Goal: Information Seeking & Learning: Learn about a topic

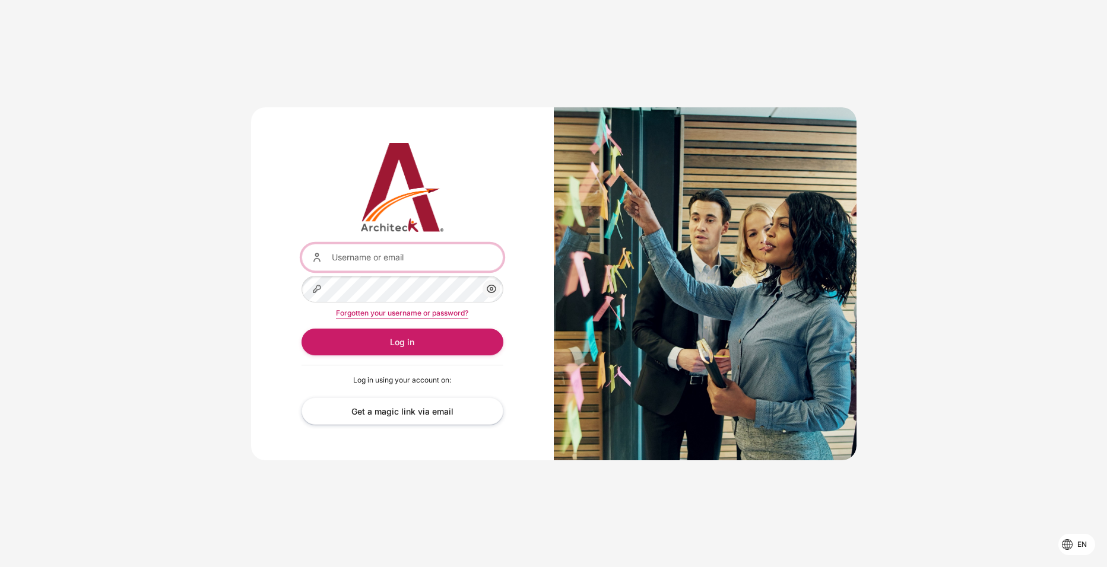
click at [398, 256] on input "Username or email" at bounding box center [403, 257] width 202 height 27
type input "[EMAIL_ADDRESS][DOMAIN_NAME]"
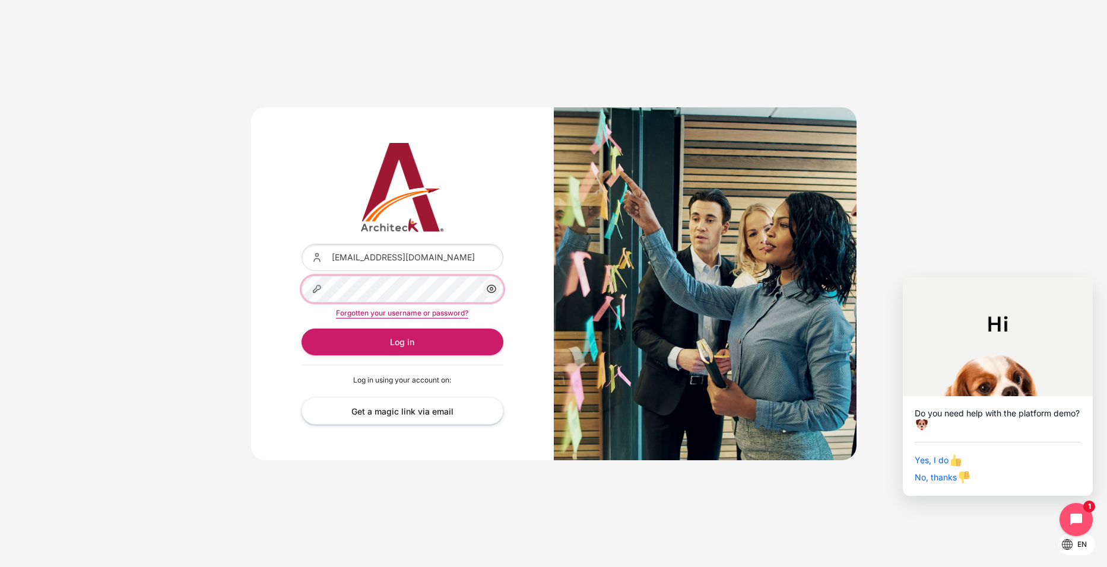
click at [302, 329] on button "Log in" at bounding box center [403, 342] width 202 height 27
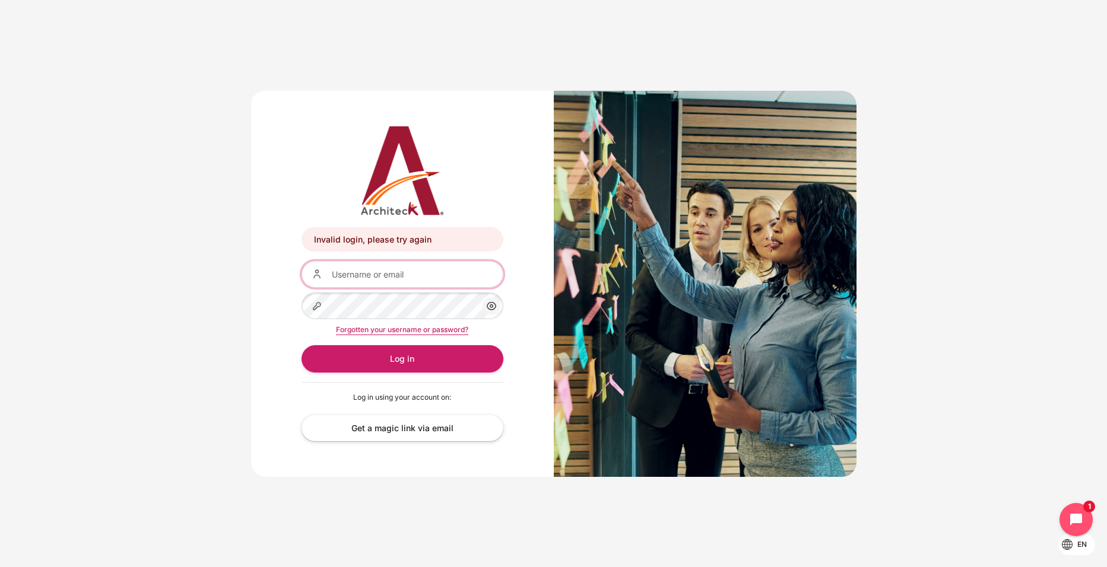
click at [387, 272] on input "Username or email" at bounding box center [403, 274] width 202 height 27
type input "[EMAIL_ADDRESS][DOMAIN_NAME]"
click at [491, 302] on icon "Content" at bounding box center [491, 306] width 14 height 14
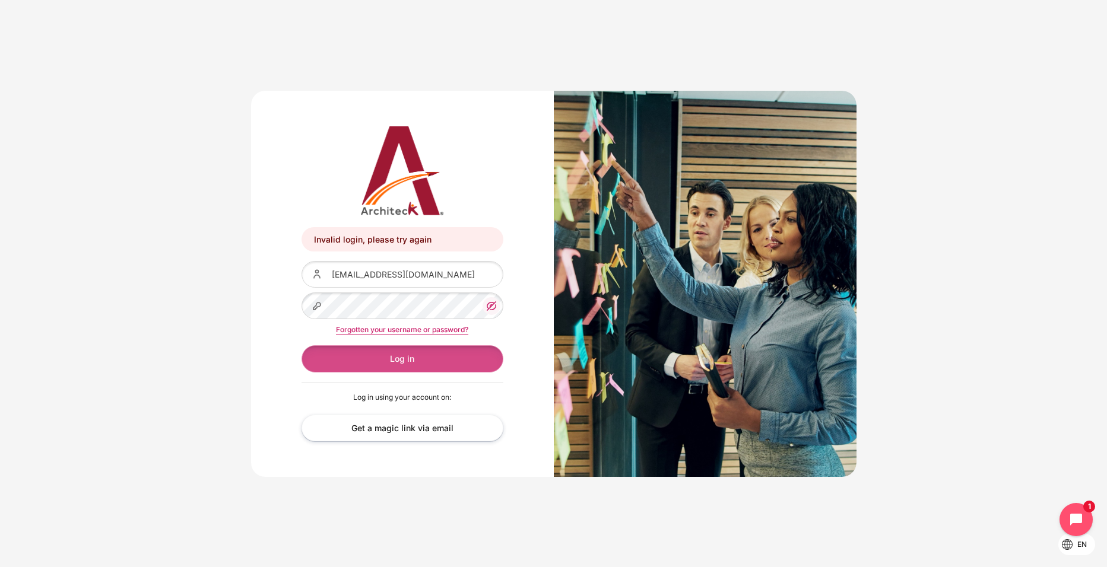
click at [405, 360] on button "Log in" at bounding box center [403, 358] width 202 height 27
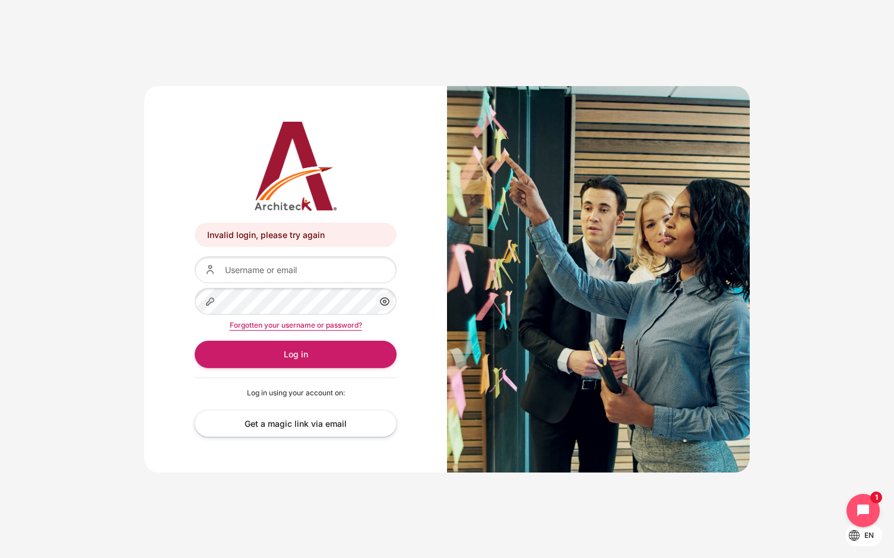
click at [839, 119] on div "Invalid login, please try again Invalid login, please try again Username or ema…" at bounding box center [447, 279] width 894 height 422
click at [300, 275] on input "Username or email" at bounding box center [296, 269] width 202 height 27
paste input "Yada.Thawornwattanaphol@bts.com"
type input "Yada.Thawornwattanaphol@bts.com"
click at [195, 341] on button "Log in" at bounding box center [296, 354] width 202 height 27
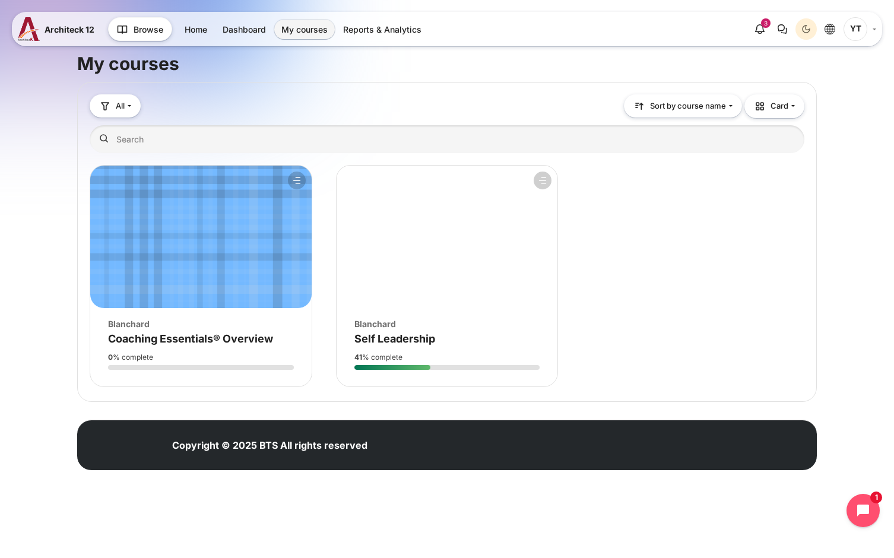
click at [420, 330] on div "Course image Blanchard Course name Self Leadership" at bounding box center [447, 326] width 221 height 37
click at [408, 335] on span "Self Leadership" at bounding box center [394, 338] width 81 height 12
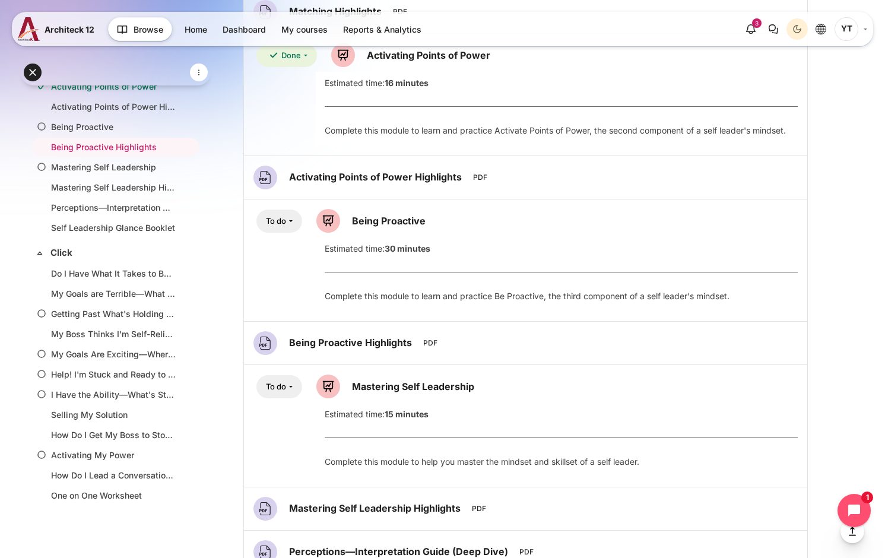
scroll to position [1045, 0]
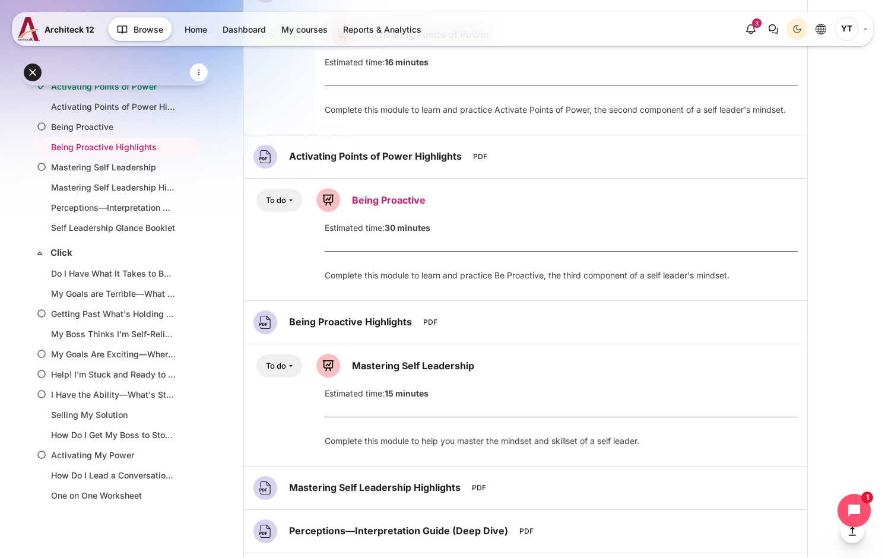
click at [389, 201] on link "Being Proactive Lesson" at bounding box center [389, 200] width 74 height 12
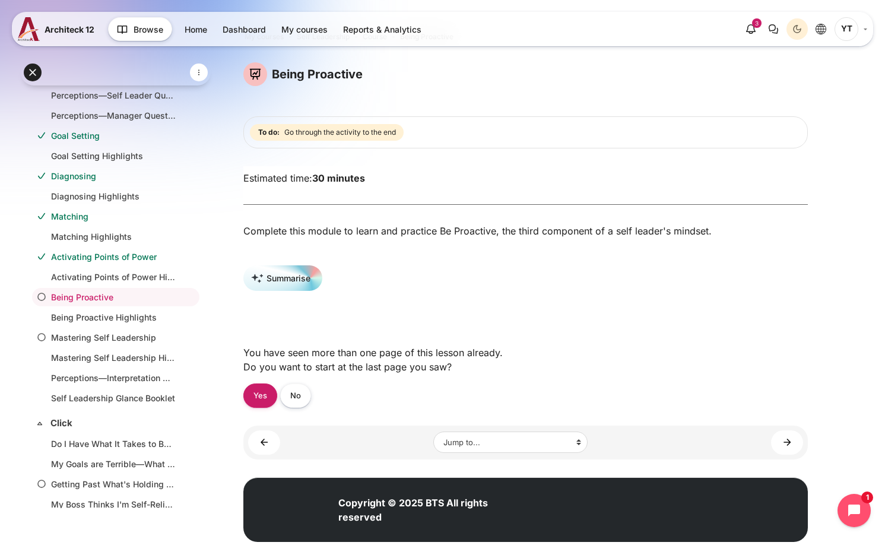
scroll to position [53, 0]
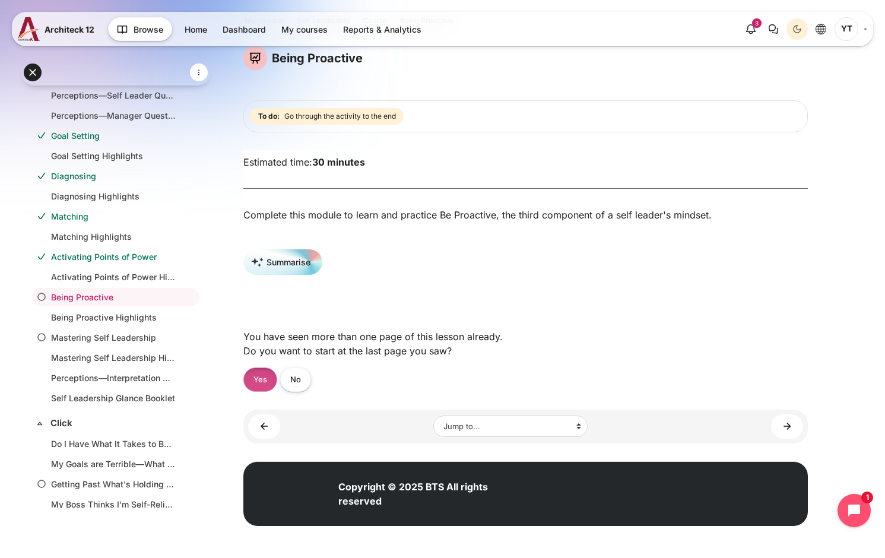
click at [268, 383] on link "Yes" at bounding box center [260, 379] width 34 height 24
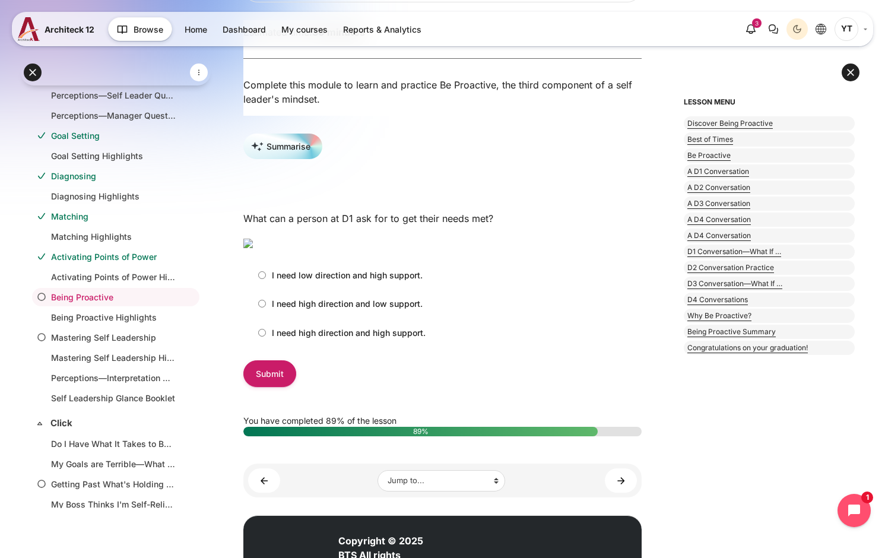
scroll to position [178, 0]
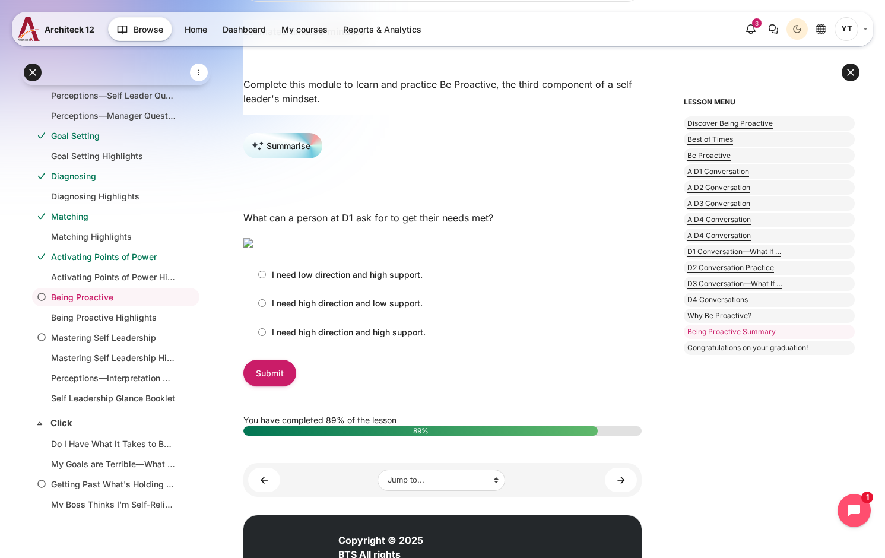
click at [727, 329] on link "Being Proactive Summary" at bounding box center [769, 332] width 171 height 14
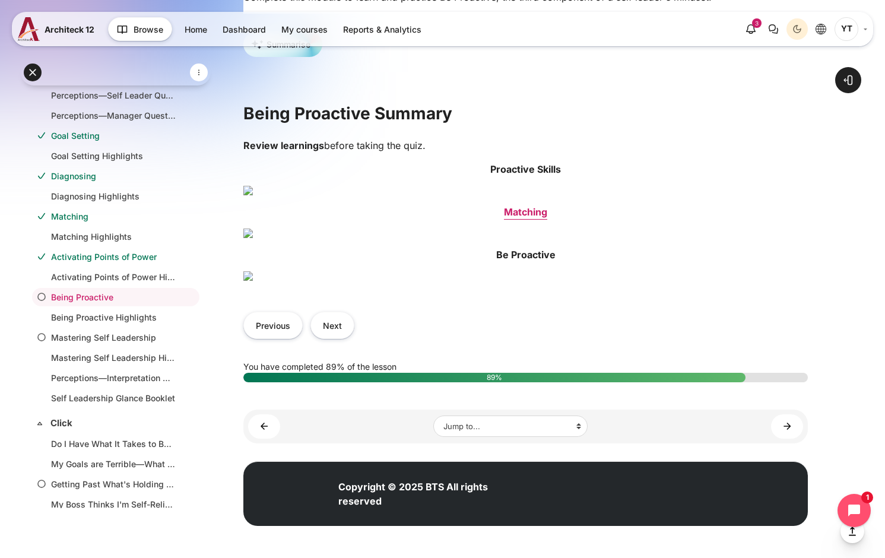
scroll to position [831, 0]
click at [328, 338] on button "Next" at bounding box center [332, 325] width 44 height 27
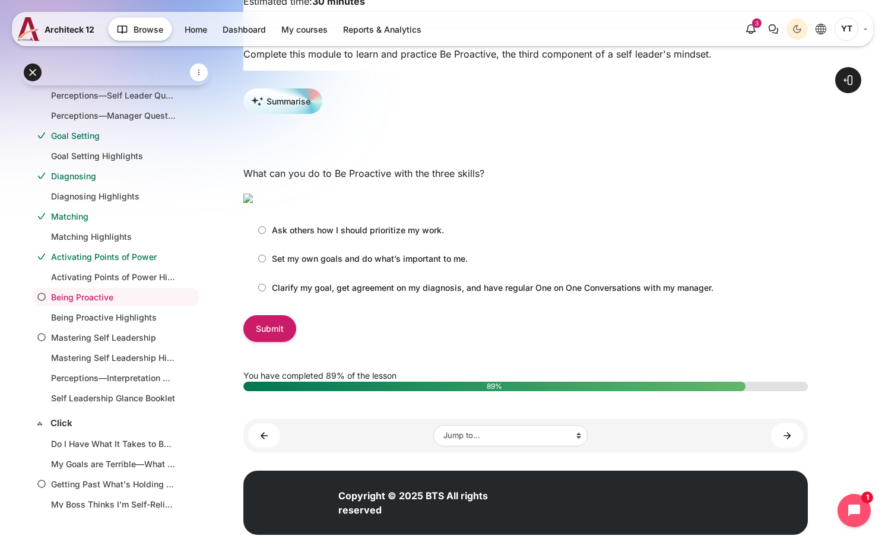
scroll to position [237, 0]
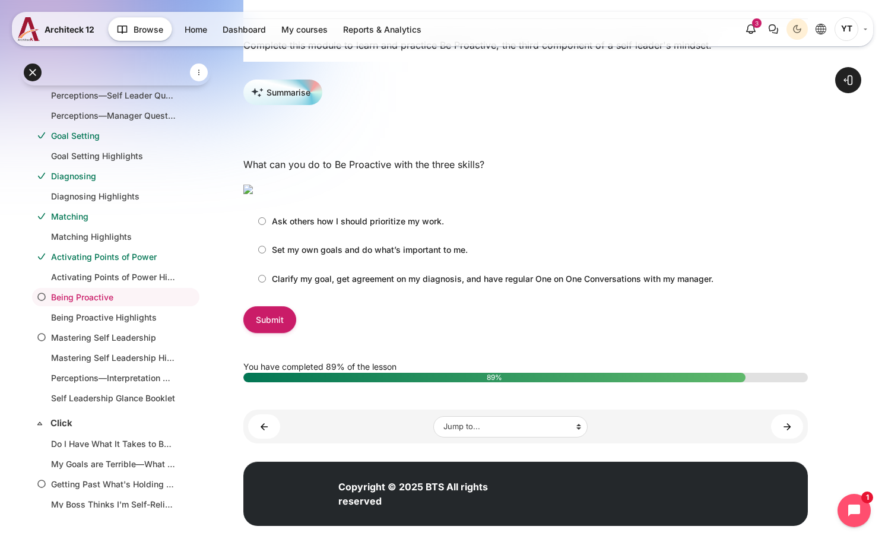
click at [266, 288] on label "Clarify my goal, get agreement on my diagnosis, and have regular One on One Con…" at bounding box center [482, 279] width 461 height 20
click at [266, 283] on input "Clarify my goal, get agreement on my diagnosis, and have regular One on One Con…" at bounding box center [262, 279] width 8 height 8
radio input "true"
click at [274, 333] on input "Submit" at bounding box center [269, 319] width 53 height 27
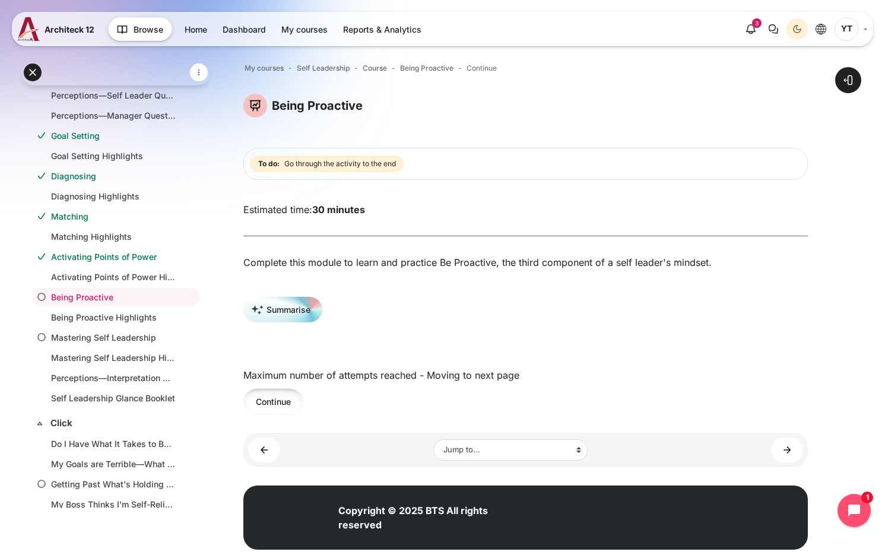
click at [287, 410] on button "Continue" at bounding box center [273, 401] width 60 height 27
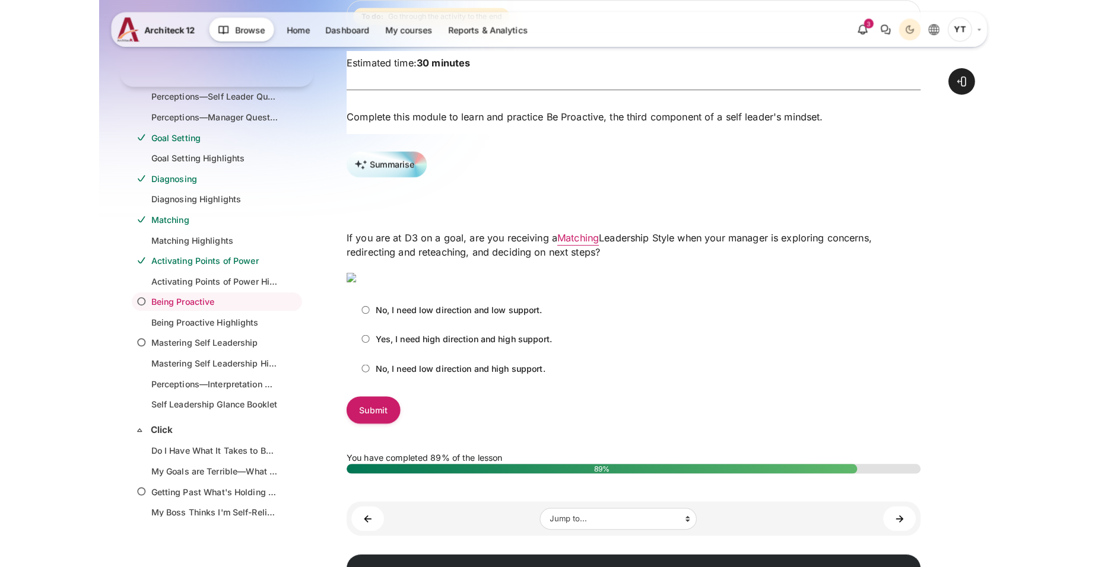
scroll to position [178, 0]
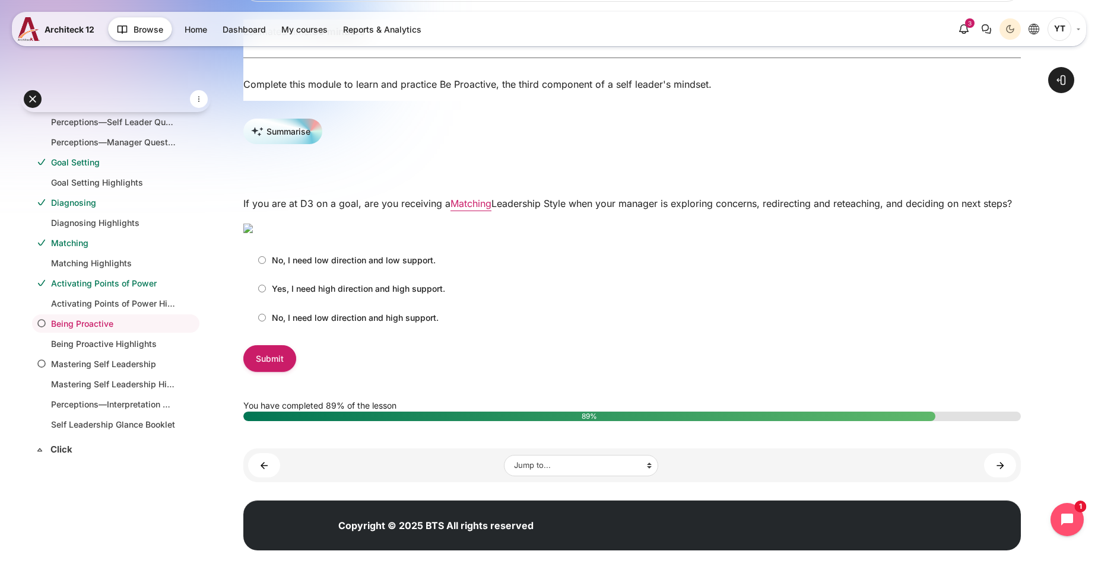
click at [265, 328] on label "No, I need low direction and high support." at bounding box center [345, 318] width 186 height 20
click at [265, 322] on input "No, I need low direction and high support." at bounding box center [262, 318] width 8 height 8
radio input "true"
click at [269, 372] on input "Submit" at bounding box center [269, 358] width 53 height 27
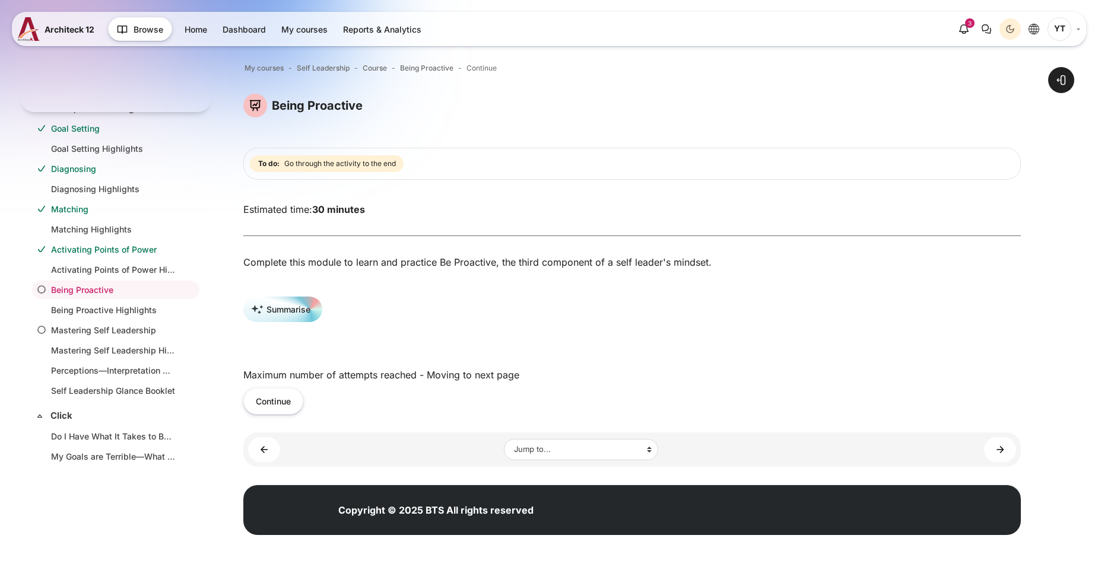
scroll to position [6, 0]
click at [280, 399] on button "Continue" at bounding box center [273, 401] width 60 height 27
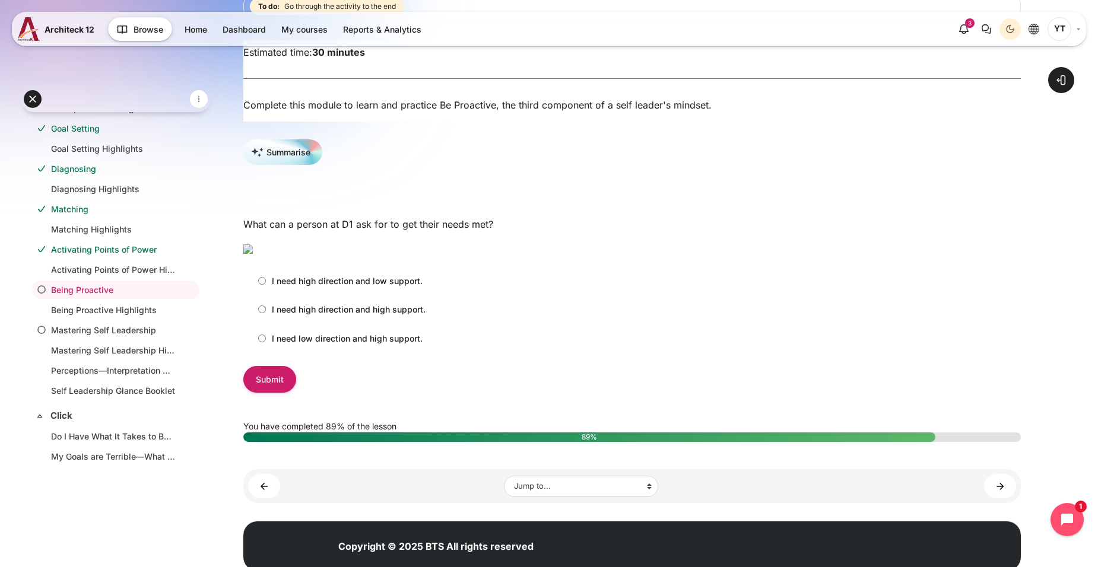
scroll to position [178, 0]
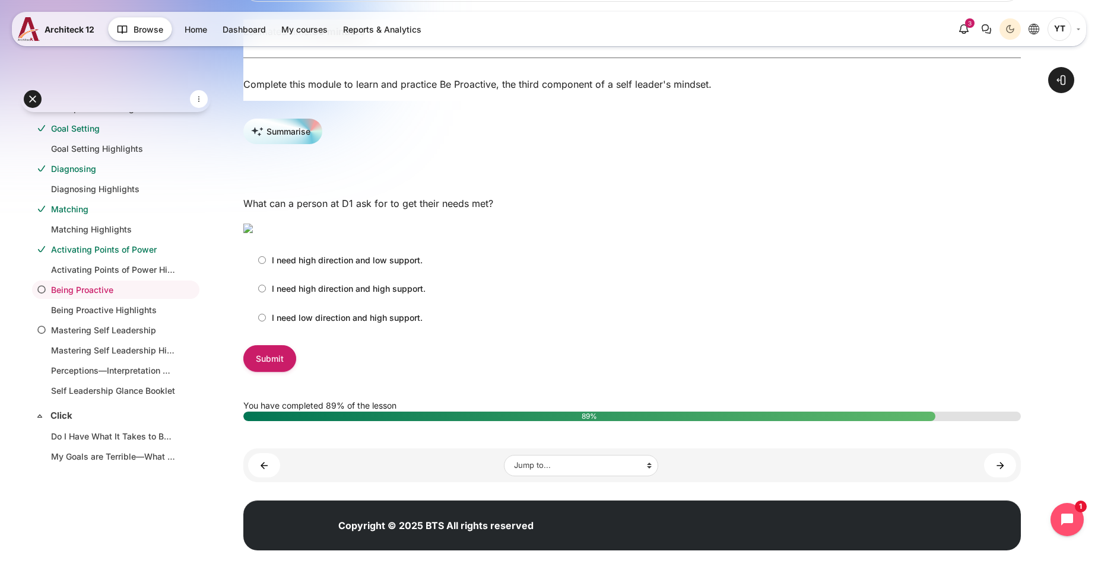
click at [267, 270] on label "I need high direction and low support." at bounding box center [337, 260] width 170 height 20
click at [266, 264] on input "I need high direction and low support." at bounding box center [262, 260] width 8 height 8
radio input "true"
click at [276, 372] on input "Submit" at bounding box center [269, 358] width 53 height 27
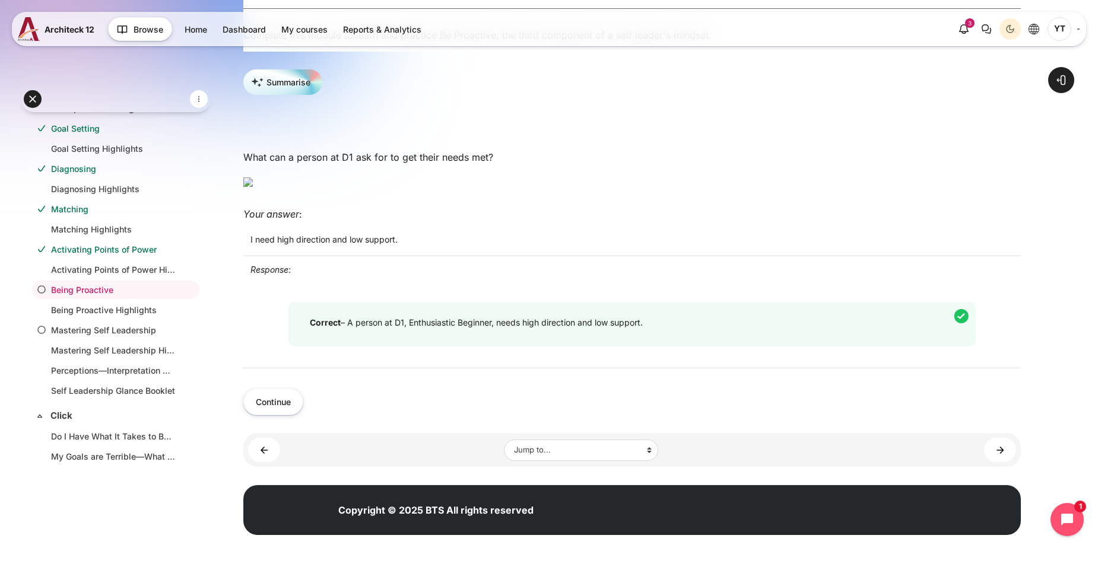
scroll to position [356, 0]
click at [283, 416] on button "Continue" at bounding box center [273, 402] width 60 height 27
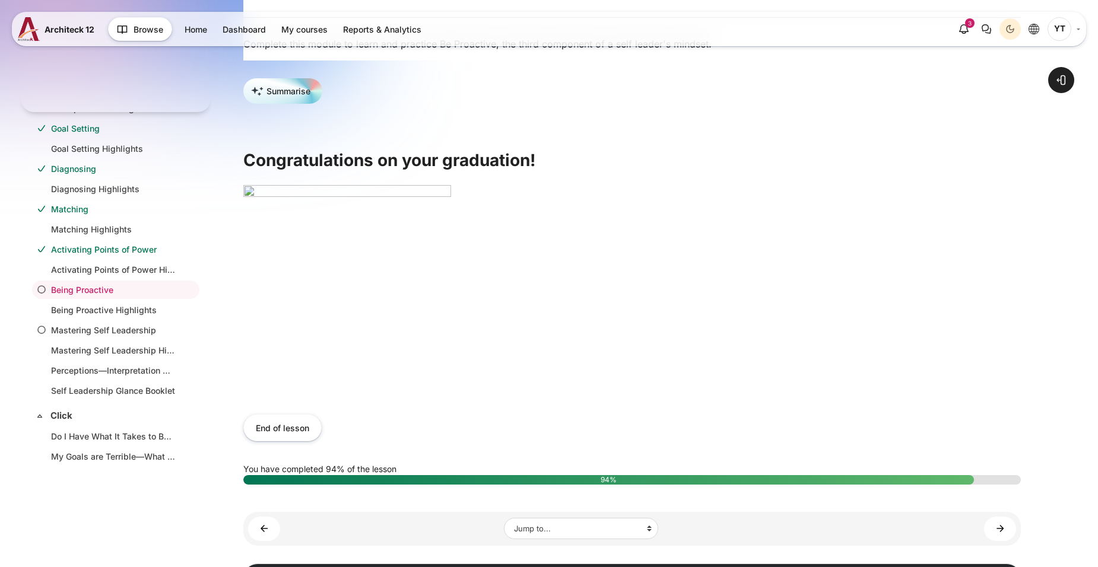
scroll to position [237, 0]
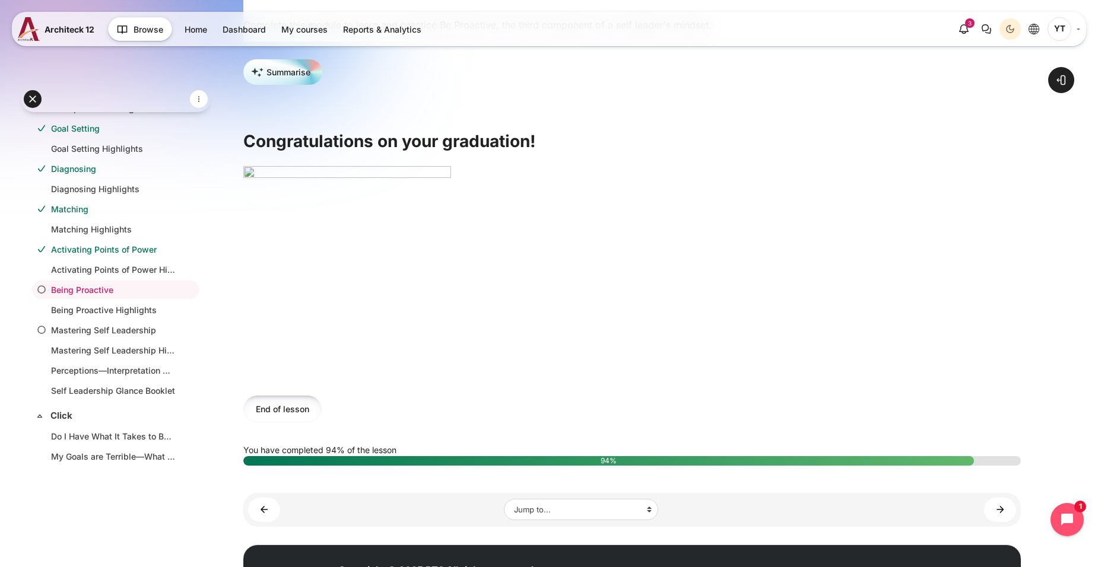
click at [304, 417] on button "End of lesson" at bounding box center [282, 408] width 78 height 27
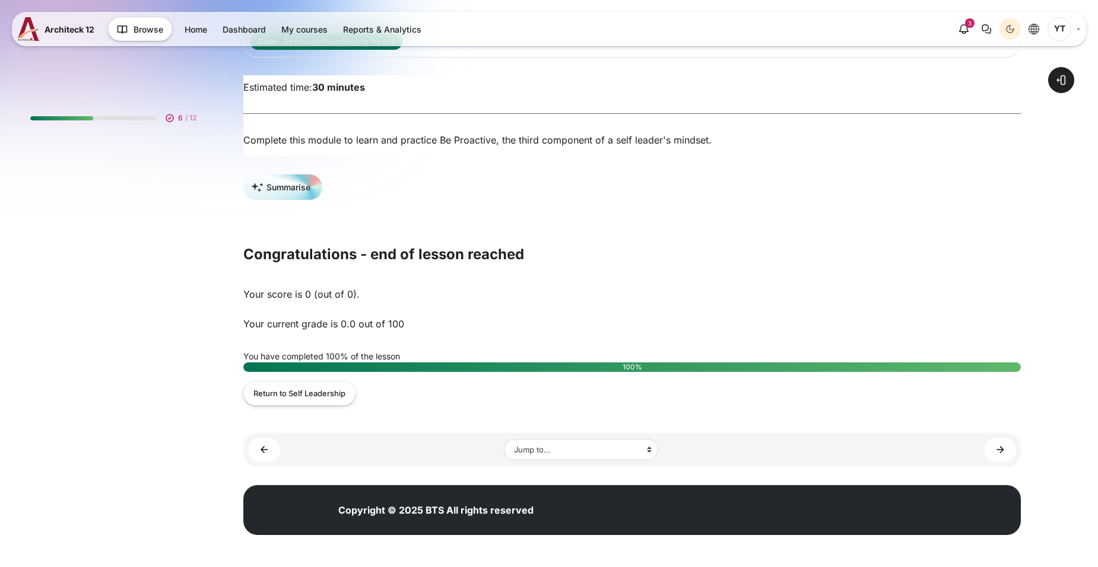
scroll to position [128, 0]
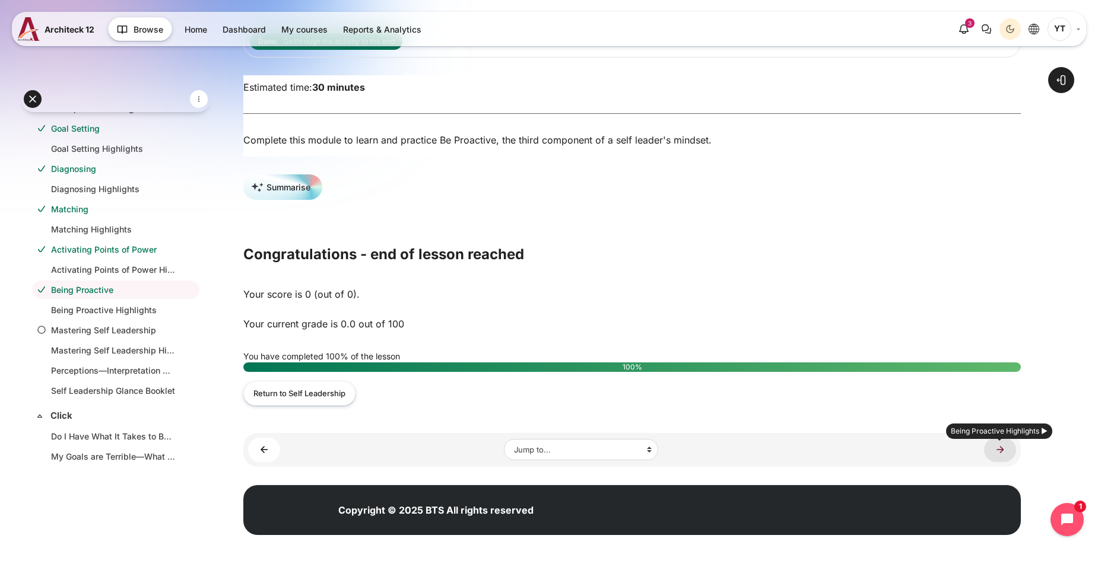
click at [985, 447] on link "Being Proactive Highlights ►" at bounding box center [1000, 450] width 32 height 24
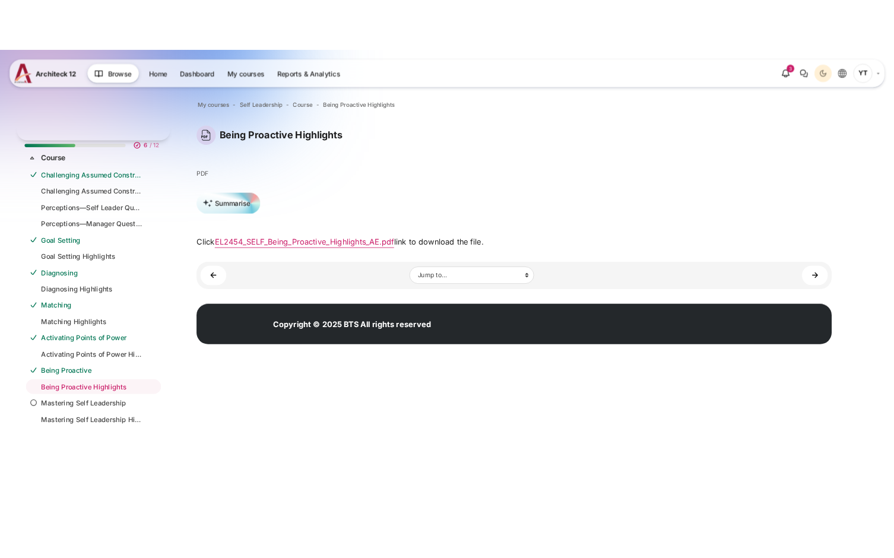
scroll to position [127, 0]
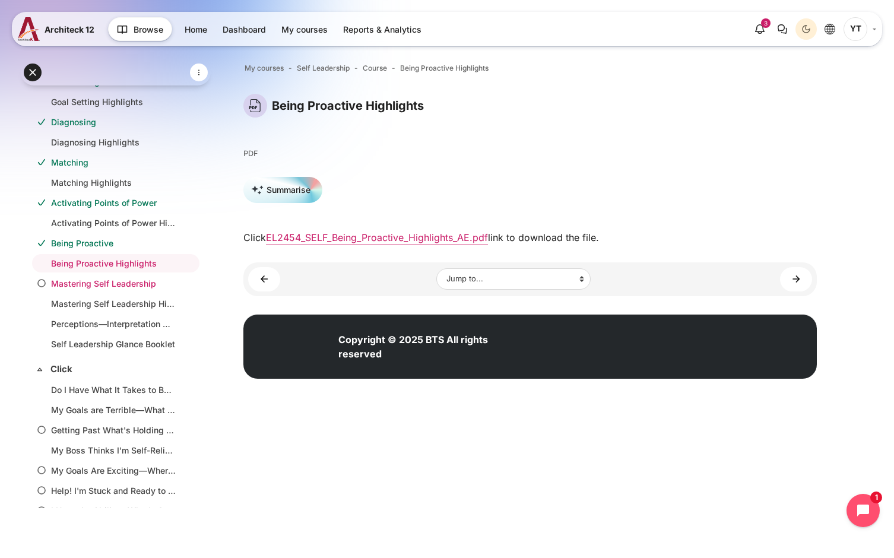
click at [128, 287] on link "Mastering Self Leadership" at bounding box center [113, 283] width 125 height 12
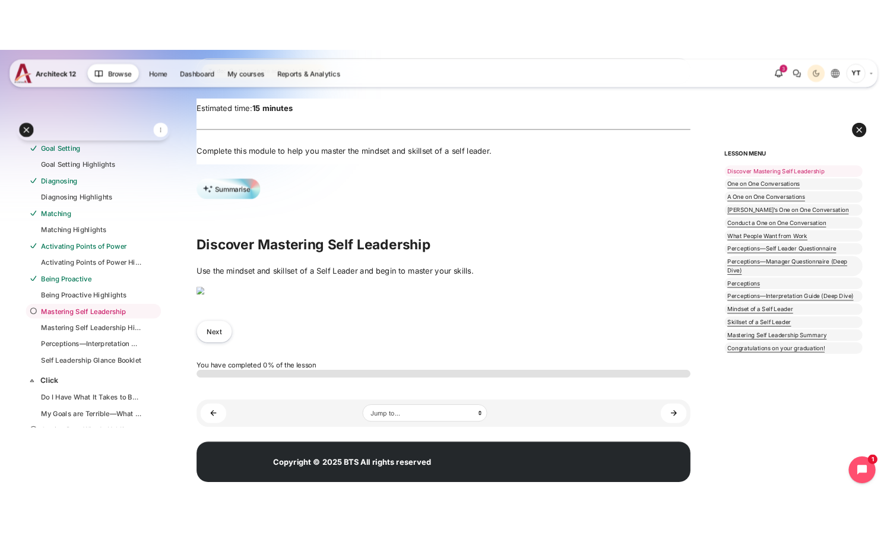
scroll to position [237, 0]
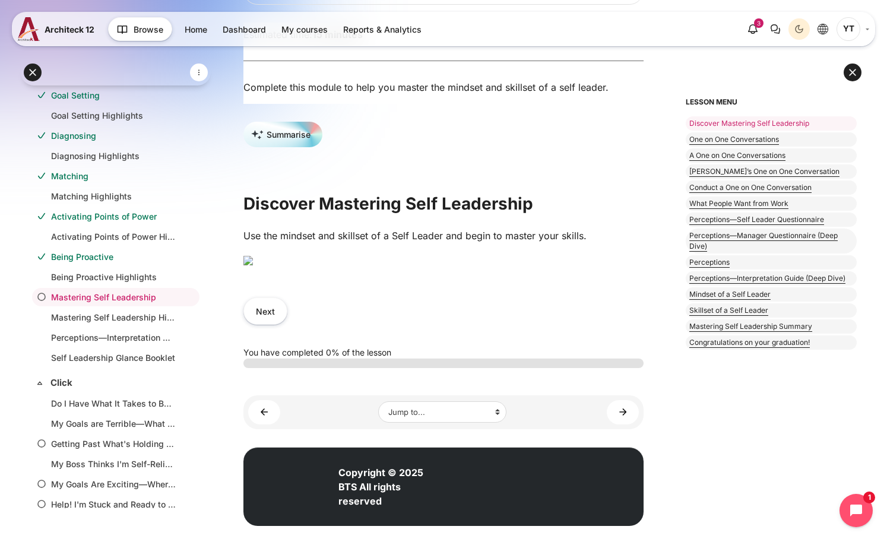
click at [324, 193] on h2 "Discover Mastering Self Leadership" at bounding box center [443, 203] width 400 height 21
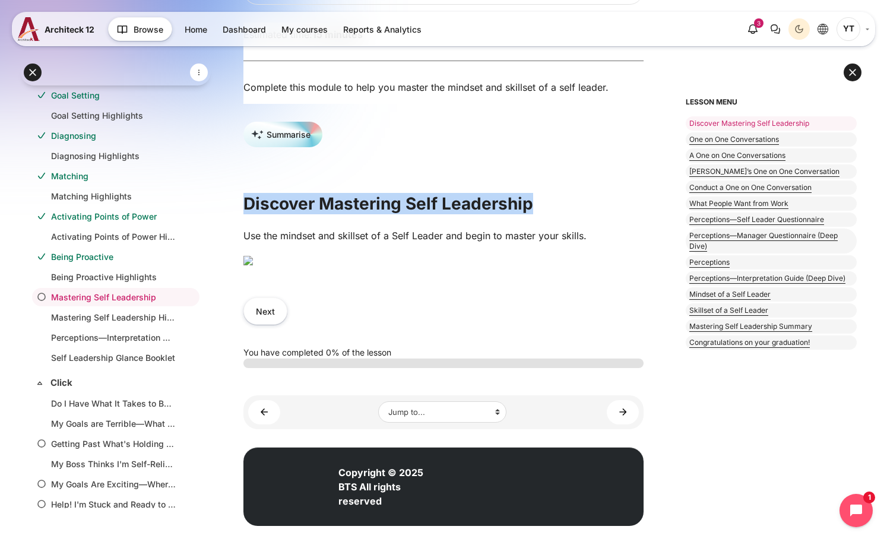
drag, startPoint x: 244, startPoint y: 141, endPoint x: 541, endPoint y: 139, distance: 296.8
click at [541, 193] on h2 "Discover Mastering Self Leadership" at bounding box center [443, 203] width 400 height 21
copy h2 "Discover Mastering Self Leadership"
click at [253, 265] on img "Content" at bounding box center [247, 260] width 9 height 9
click at [269, 324] on button "Next" at bounding box center [265, 310] width 44 height 27
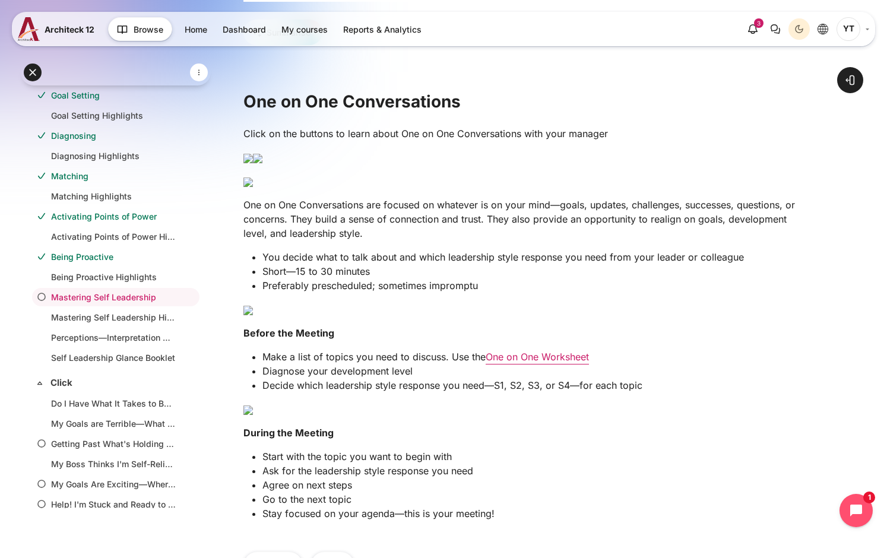
scroll to position [297, 0]
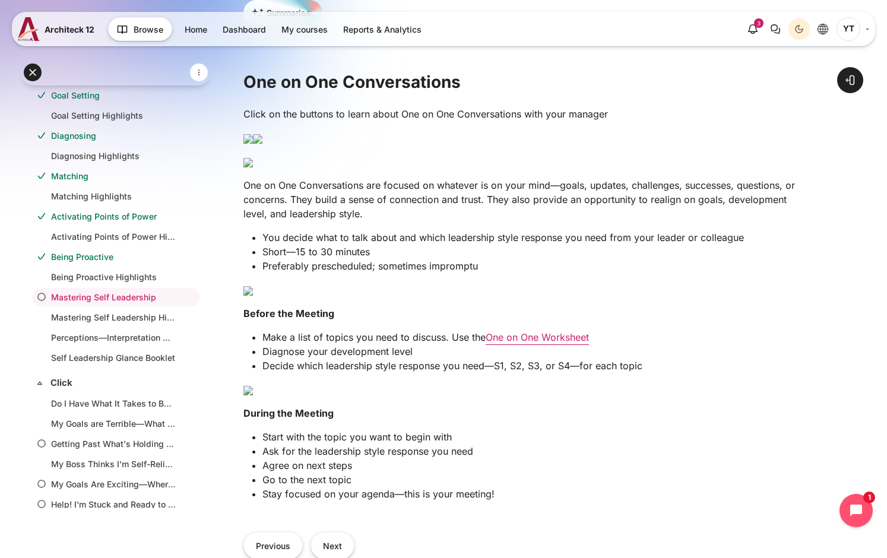
click at [253, 167] on img "Content" at bounding box center [247, 162] width 9 height 9
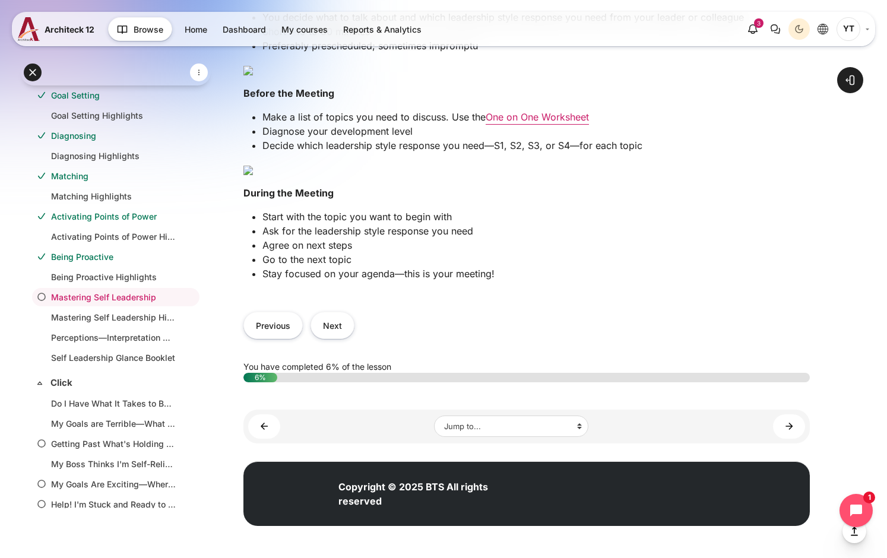
scroll to position [636, 0]
click at [532, 123] on link "One on One Worksheet" at bounding box center [537, 117] width 103 height 12
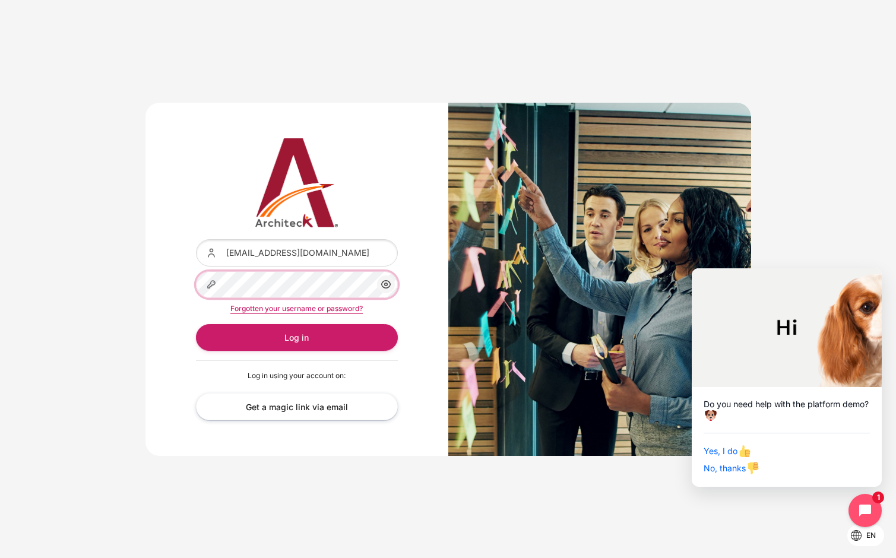
click at [196, 324] on button "Log in" at bounding box center [297, 337] width 202 height 27
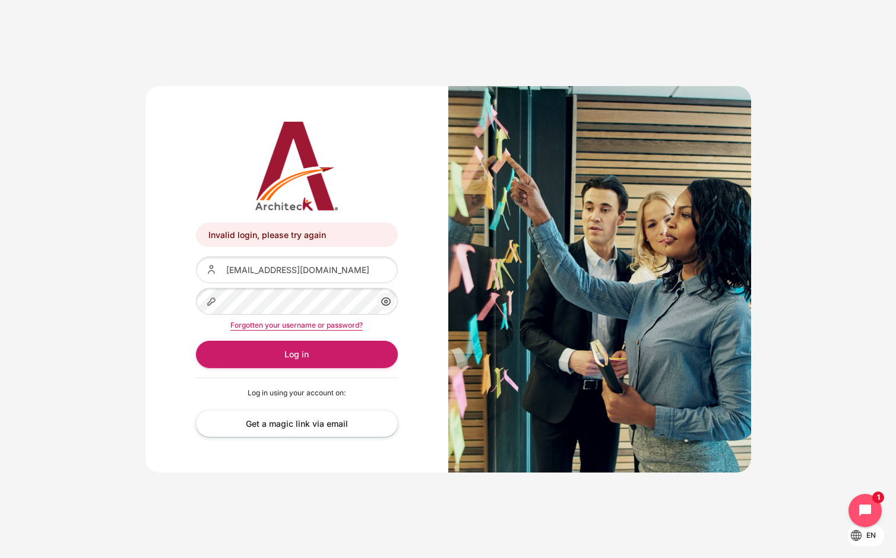
click at [379, 300] on icon "Content" at bounding box center [386, 301] width 14 height 14
click at [196, 341] on button "Log in" at bounding box center [297, 354] width 202 height 27
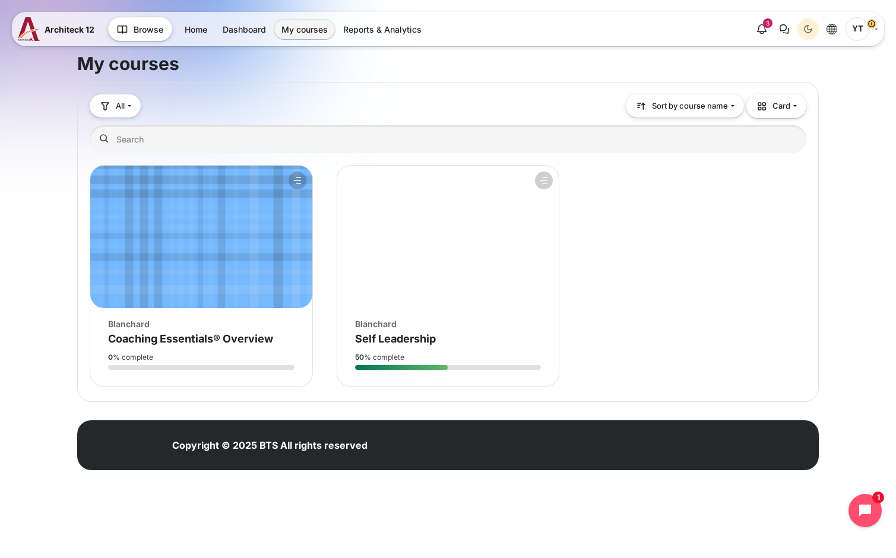
click at [408, 356] on div "Course progress: 50 % complete" at bounding box center [448, 357] width 186 height 11
click at [414, 345] on h4 "Course name Self Leadership" at bounding box center [448, 339] width 186 height 14
click at [419, 335] on span "Self Leadership" at bounding box center [395, 338] width 81 height 12
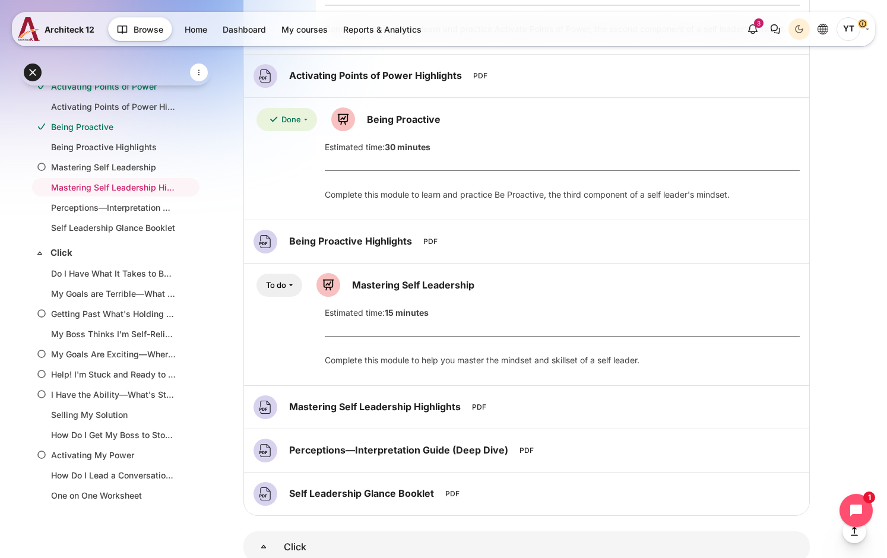
scroll to position [1144, 0]
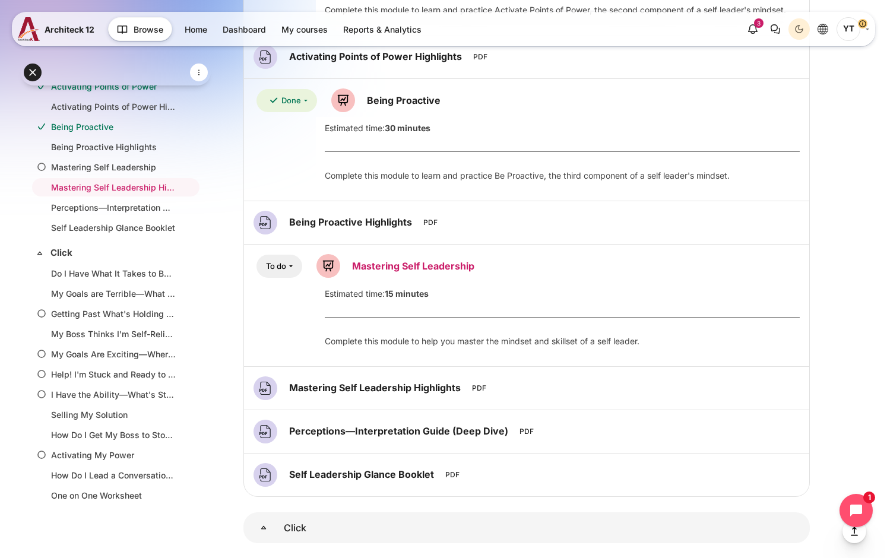
click at [376, 268] on link "Mastering Self Leadership Lesson" at bounding box center [413, 266] width 122 height 12
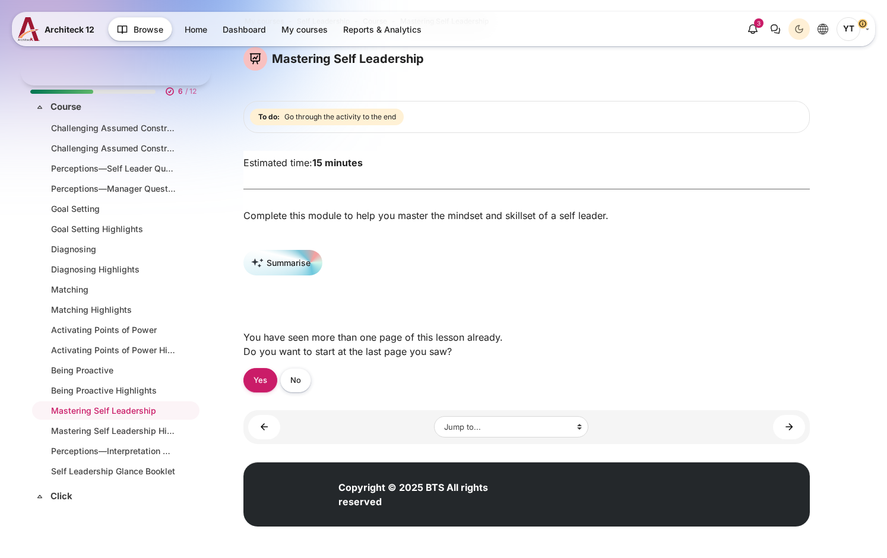
scroll to position [113, 0]
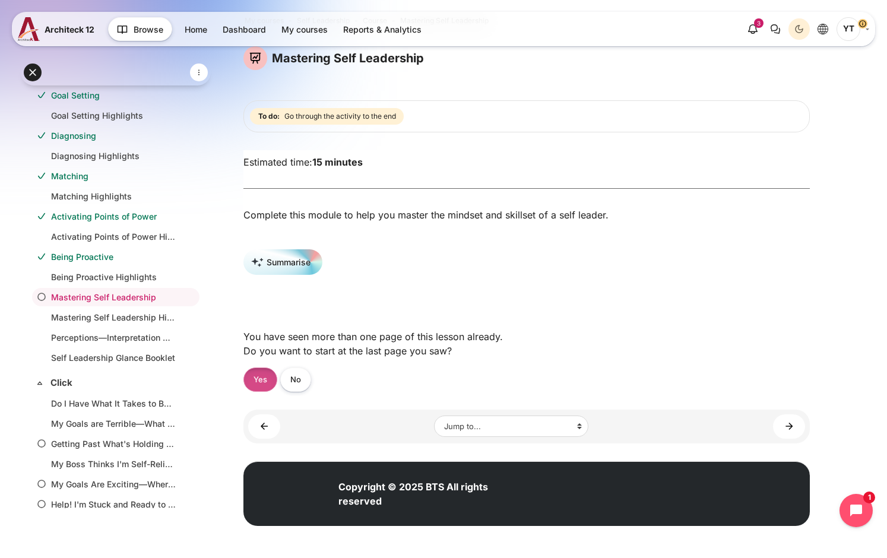
click at [248, 378] on link "Yes" at bounding box center [260, 379] width 34 height 24
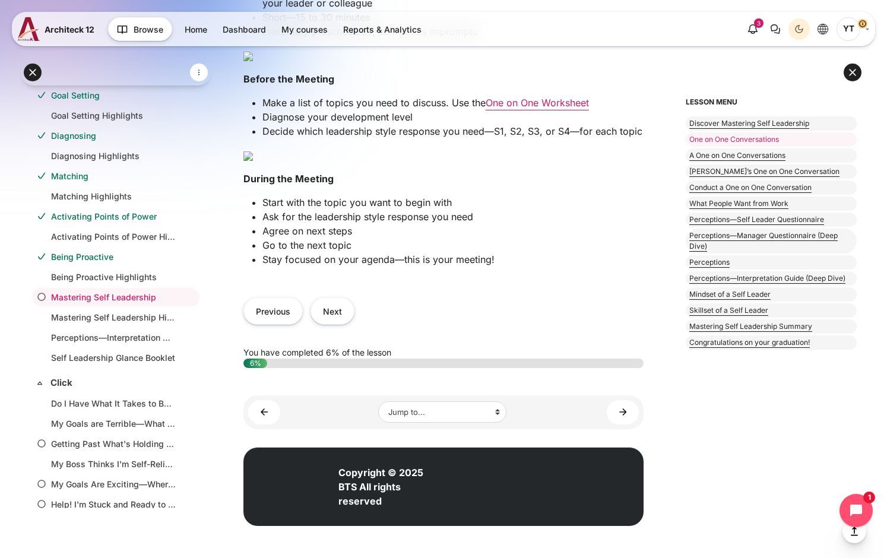
scroll to position [753, 0]
click at [334, 310] on button "Next" at bounding box center [332, 310] width 44 height 27
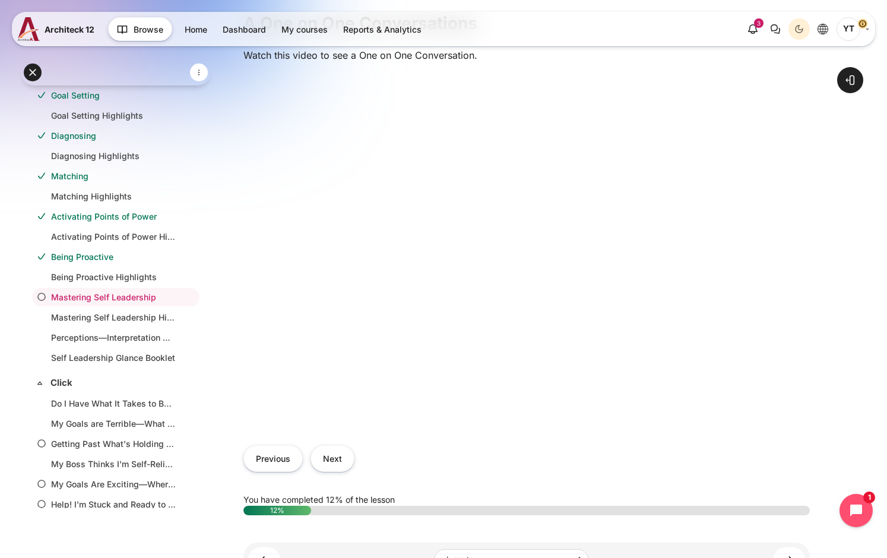
scroll to position [356, 0]
click at [344, 455] on button "Next" at bounding box center [332, 458] width 44 height 27
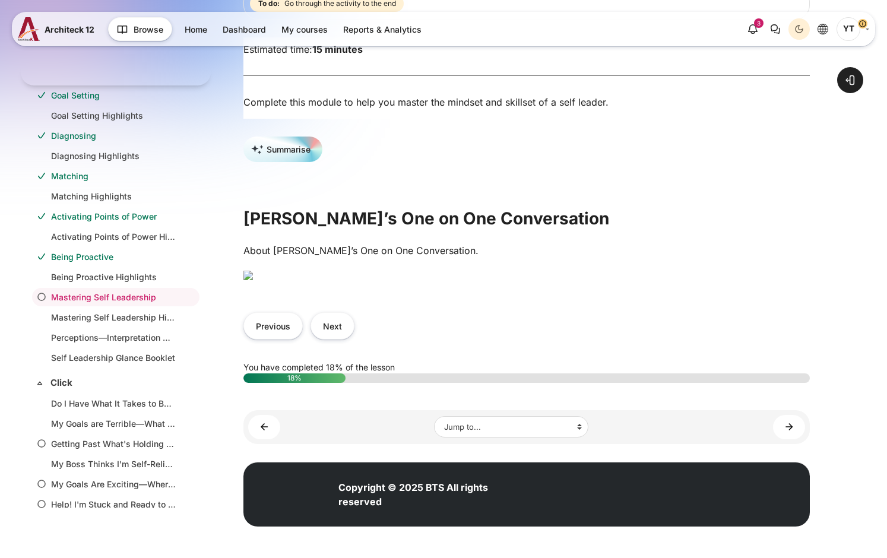
scroll to position [178, 0]
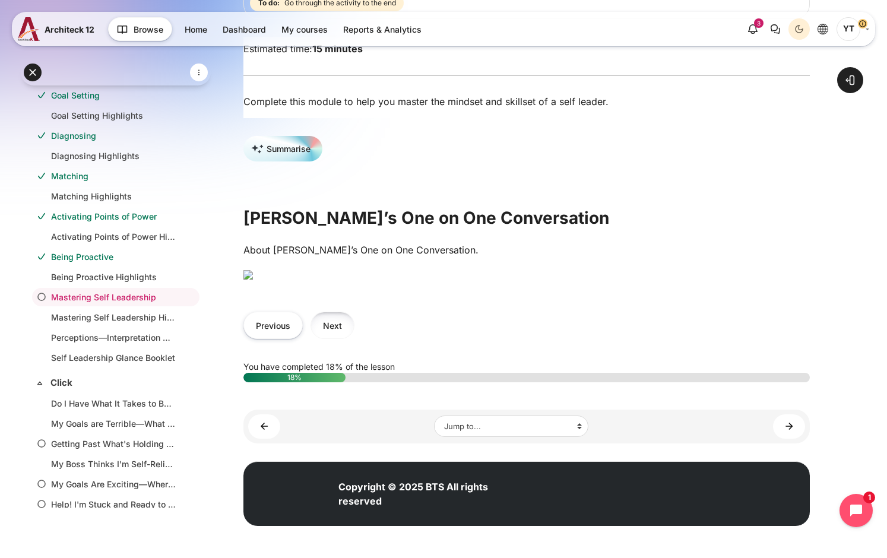
click at [336, 338] on button "Next" at bounding box center [332, 325] width 44 height 27
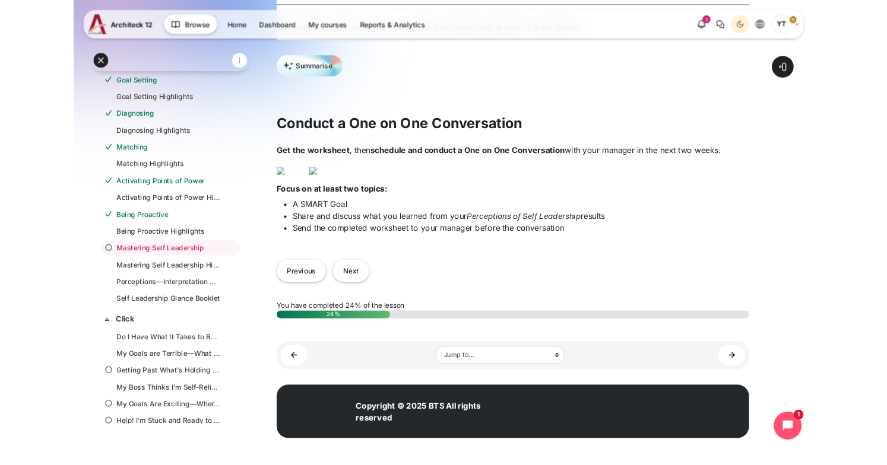
scroll to position [275, 0]
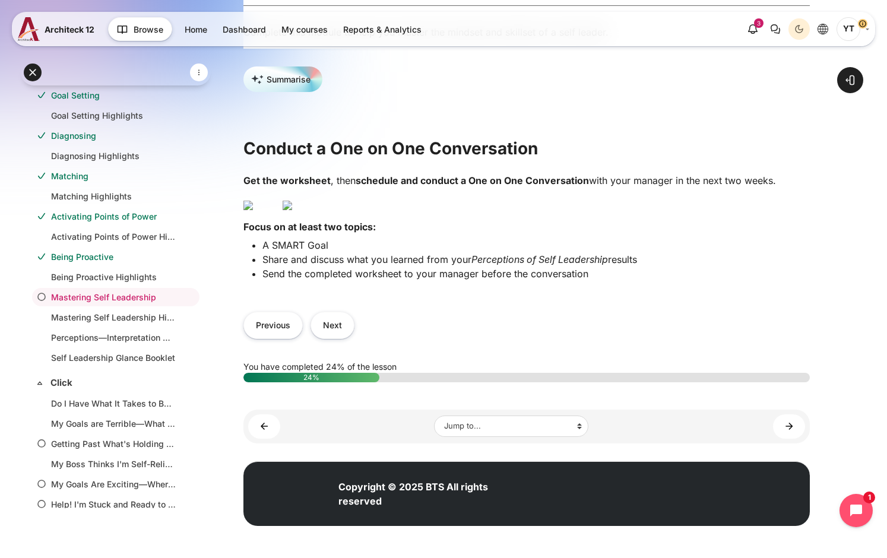
click at [292, 210] on img "Content" at bounding box center [287, 205] width 9 height 9
click at [762, 197] on p "Content" at bounding box center [526, 204] width 566 height 14
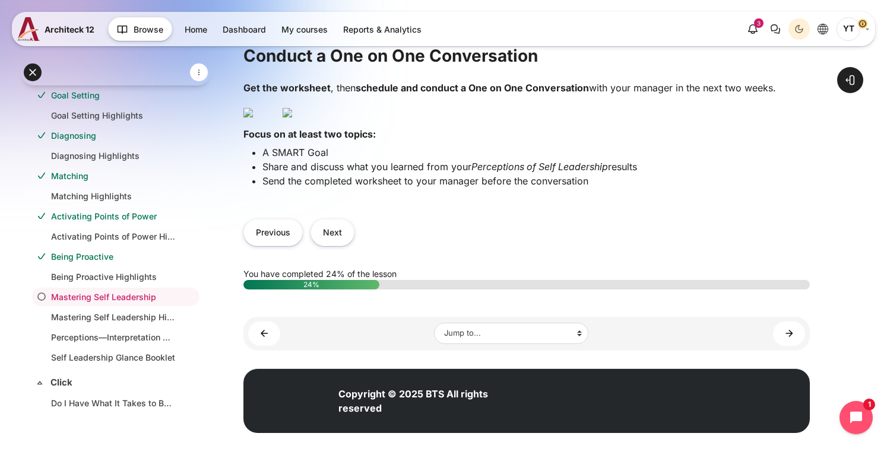
scroll to position [453, 0]
click at [328, 246] on button "Next" at bounding box center [332, 232] width 44 height 27
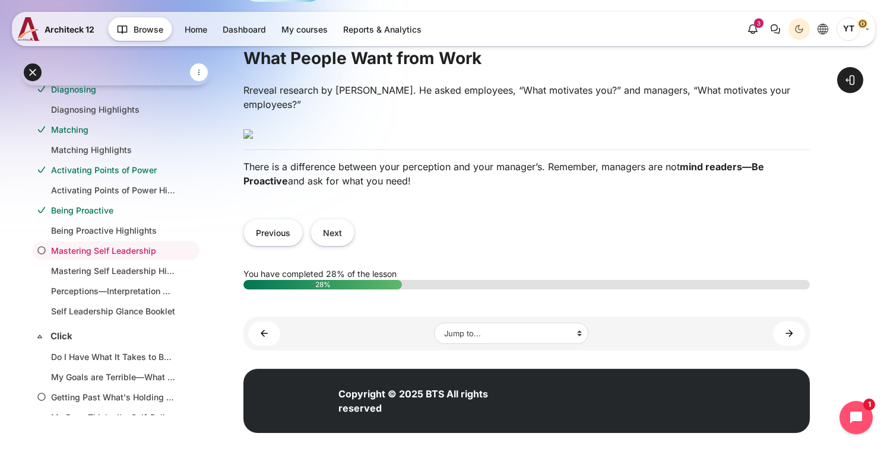
scroll to position [382, 0]
click at [341, 246] on button "Next" at bounding box center [332, 232] width 44 height 27
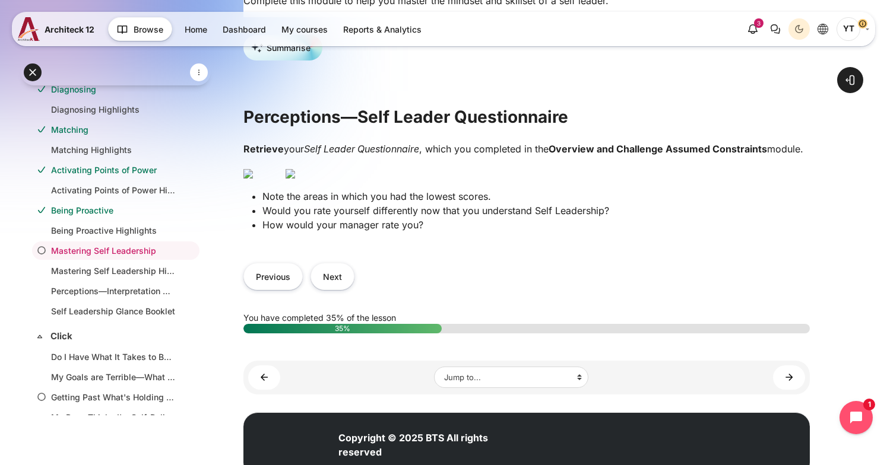
scroll to position [263, 0]
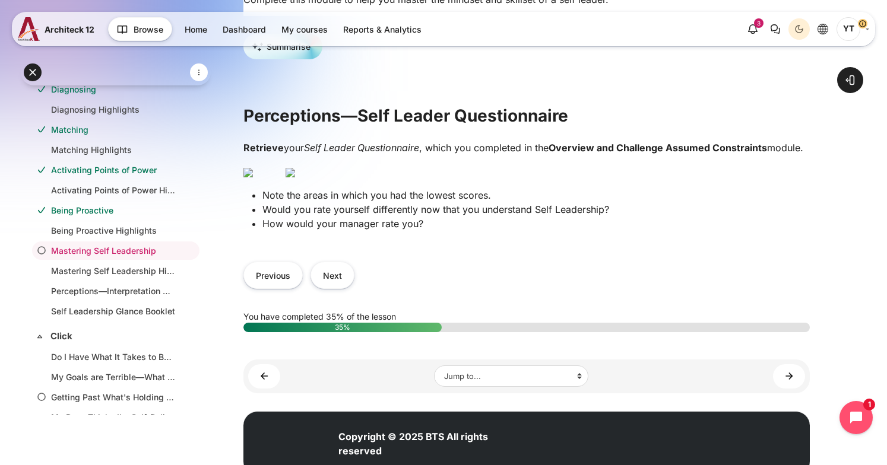
click at [813, 268] on div "Open course index Open block drawer" at bounding box center [526, 139] width 721 height 737
click at [800, 179] on p "Content" at bounding box center [526, 171] width 566 height 14
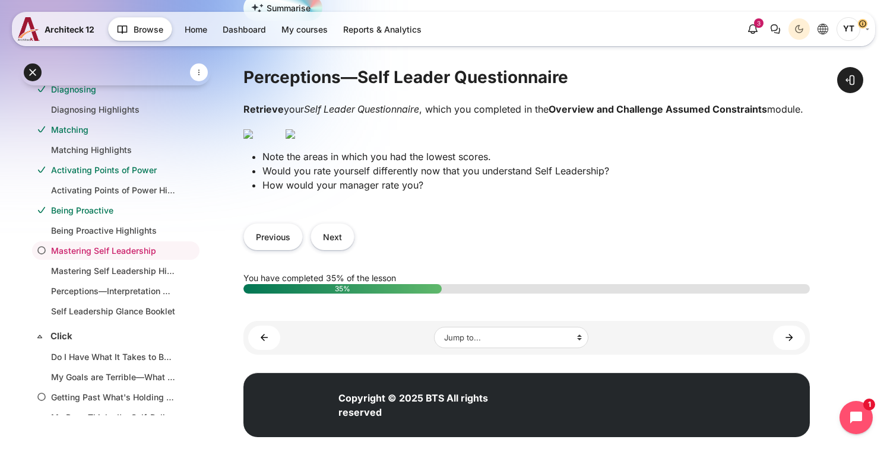
scroll to position [322, 0]
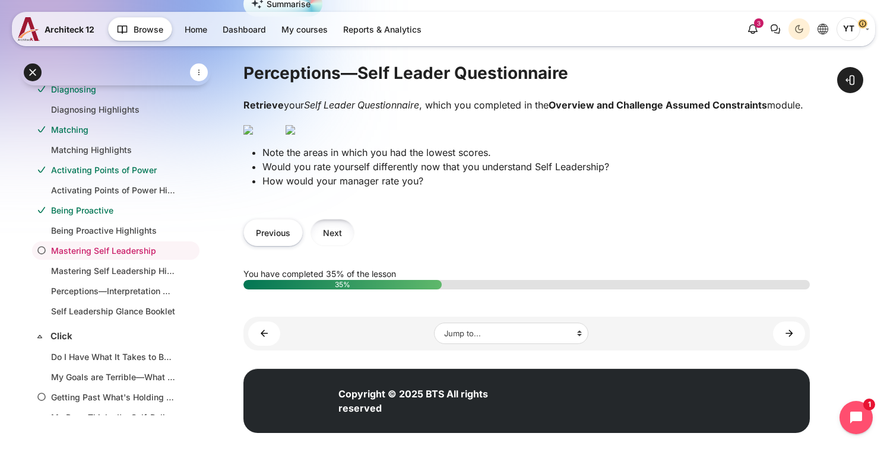
click at [335, 246] on button "Next" at bounding box center [332, 232] width 44 height 27
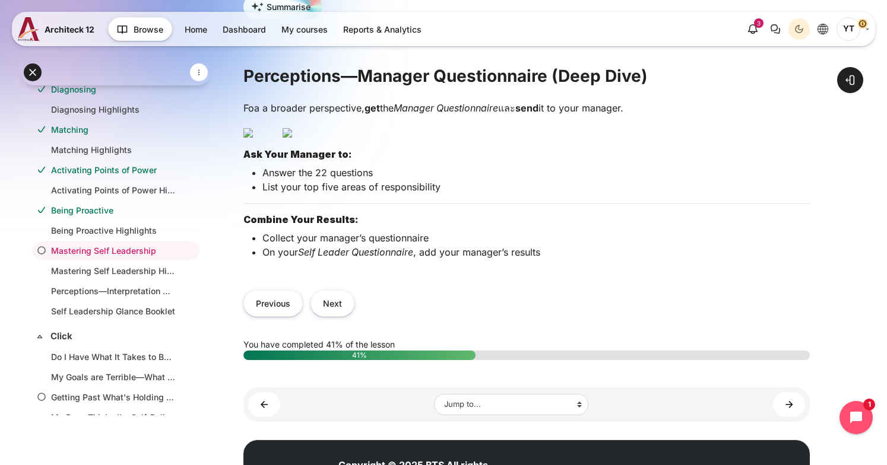
scroll to position [356, 0]
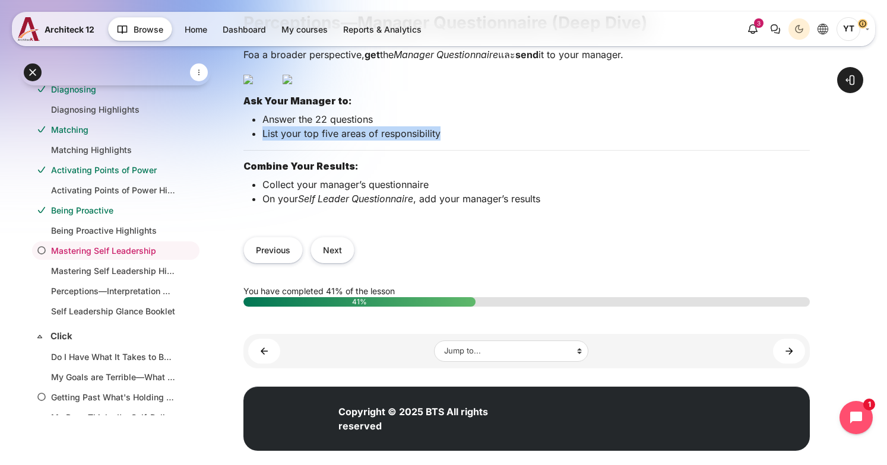
drag, startPoint x: 449, startPoint y: 294, endPoint x: 264, endPoint y: 302, distance: 184.7
click at [264, 141] on p "List your top five areas of responsibility" at bounding box center [535, 133] width 547 height 14
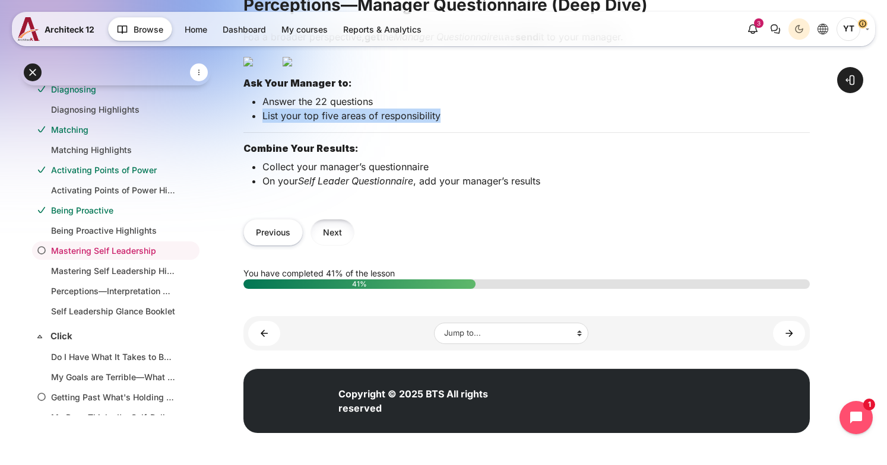
scroll to position [416, 0]
click at [334, 246] on button "Next" at bounding box center [332, 232] width 44 height 27
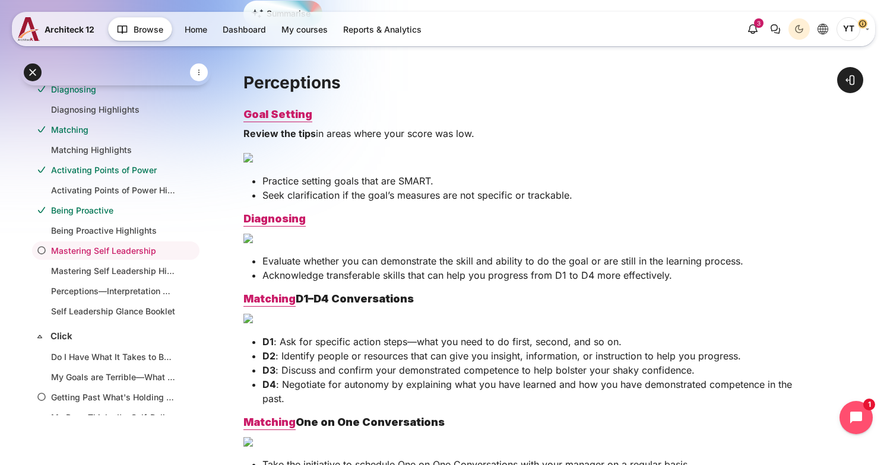
scroll to position [297, 0]
drag, startPoint x: 316, startPoint y: 136, endPoint x: 477, endPoint y: 129, distance: 161.0
click at [477, 129] on div "Goal Setting Review the tips in areas where your score was low. Practice settin…" at bounding box center [526, 301] width 566 height 388
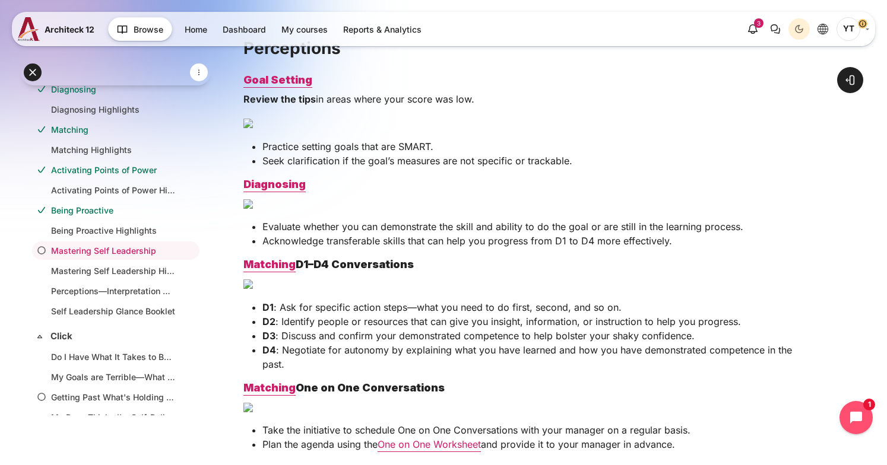
scroll to position [356, 0]
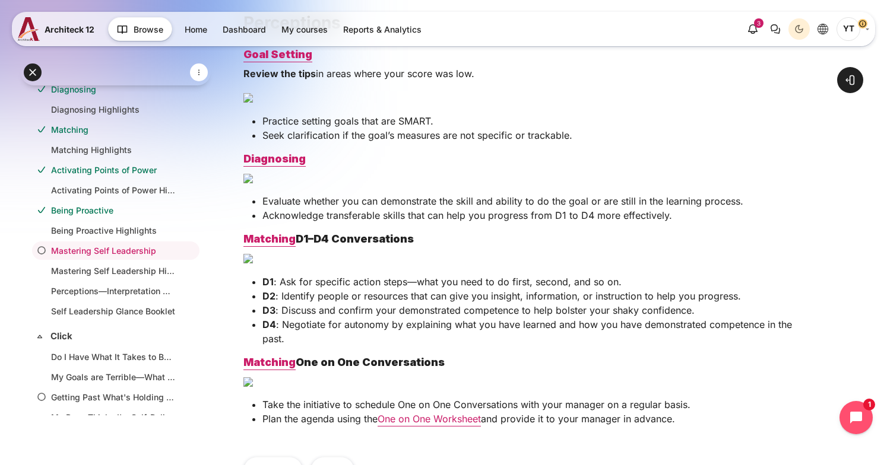
click at [772, 104] on p "Content" at bounding box center [526, 97] width 566 height 14
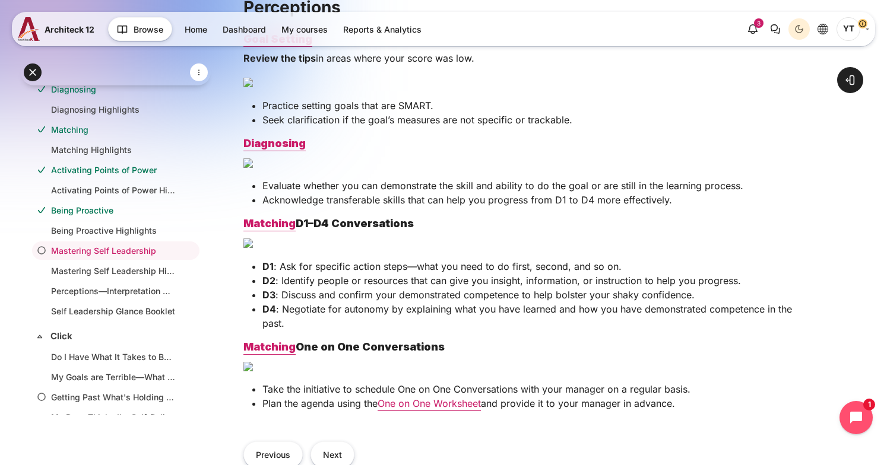
scroll to position [416, 0]
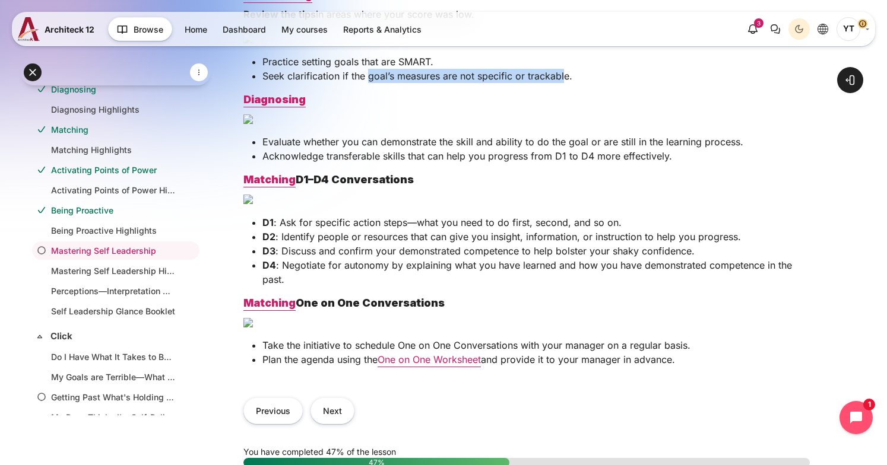
drag, startPoint x: 367, startPoint y: 236, endPoint x: 565, endPoint y: 234, distance: 197.7
click at [565, 83] on p "Seek clarification if the goal’s measures are not specific or trackable." at bounding box center [535, 76] width 547 height 14
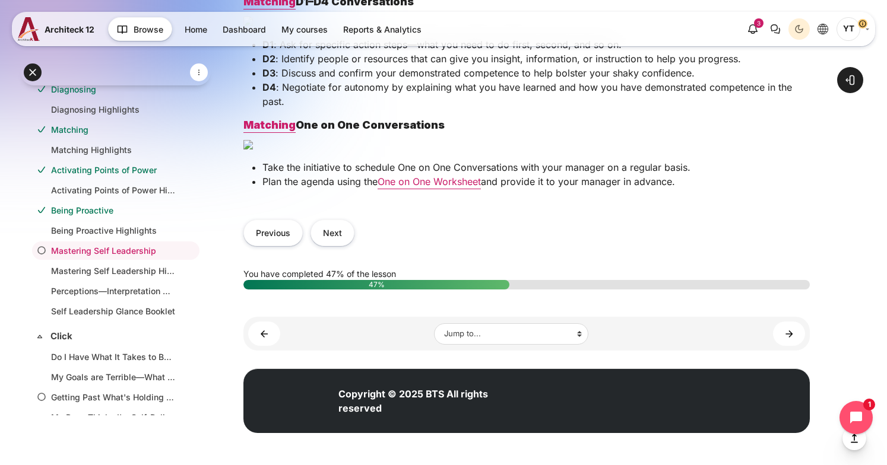
scroll to position [1128, 0]
click at [334, 246] on button "Next" at bounding box center [332, 233] width 44 height 27
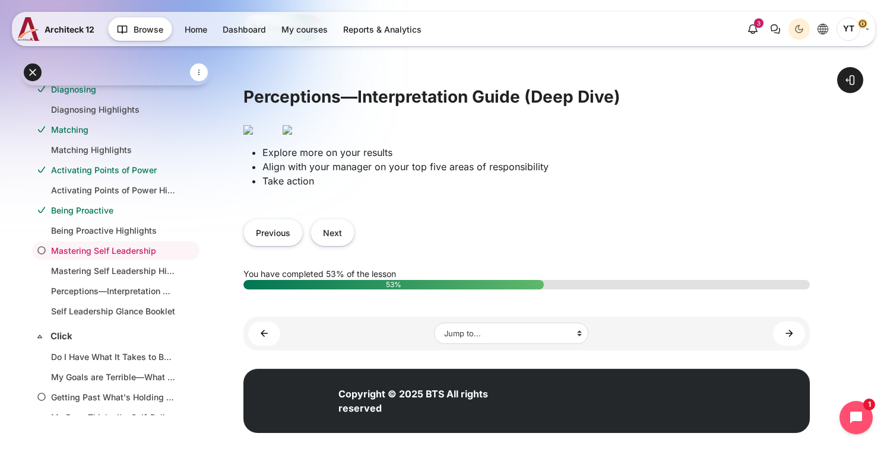
scroll to position [297, 0]
click at [292, 135] on img "Content" at bounding box center [287, 129] width 9 height 9
click at [338, 246] on button "Next" at bounding box center [332, 232] width 44 height 27
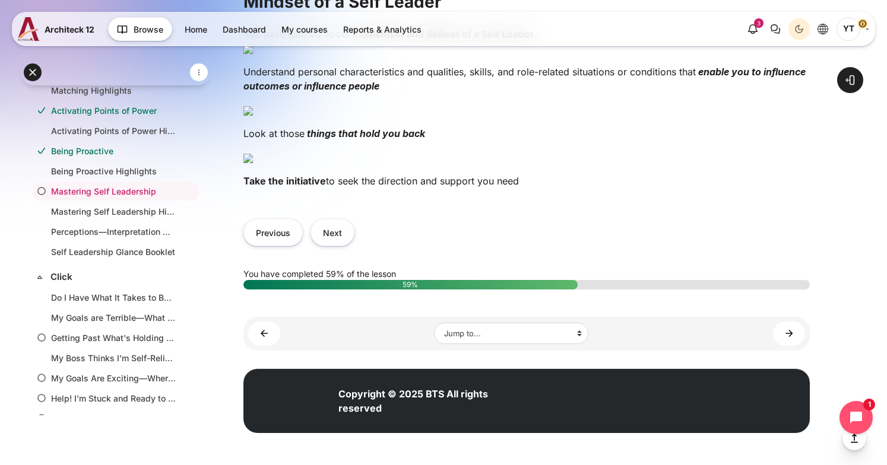
scroll to position [804, 0]
click at [333, 246] on button "Next" at bounding box center [332, 232] width 44 height 27
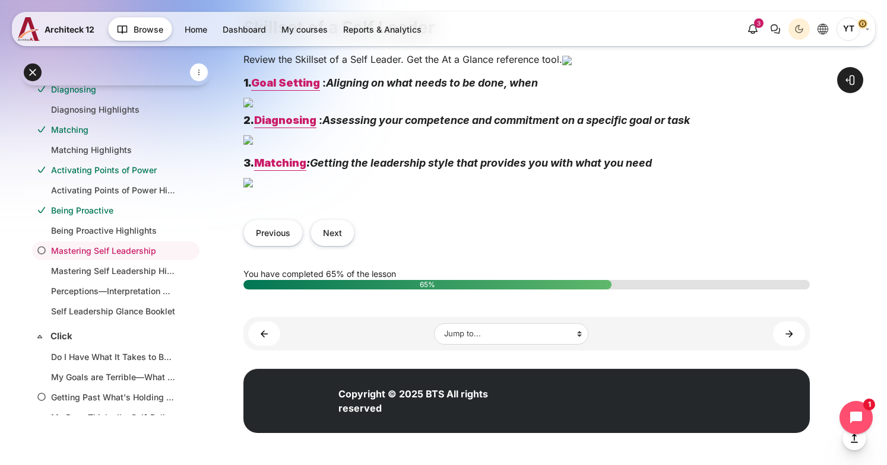
scroll to position [660, 0]
click at [331, 246] on button "Next" at bounding box center [332, 233] width 44 height 27
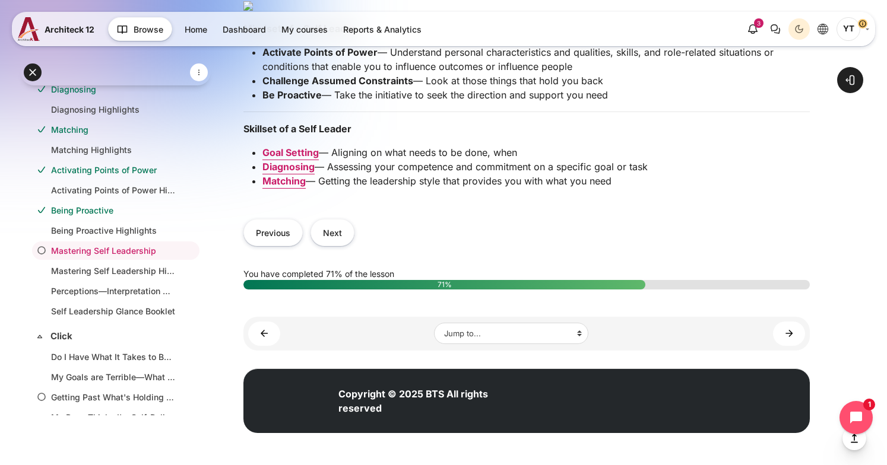
scroll to position [1261, 0]
click at [335, 246] on button "Next" at bounding box center [332, 232] width 44 height 27
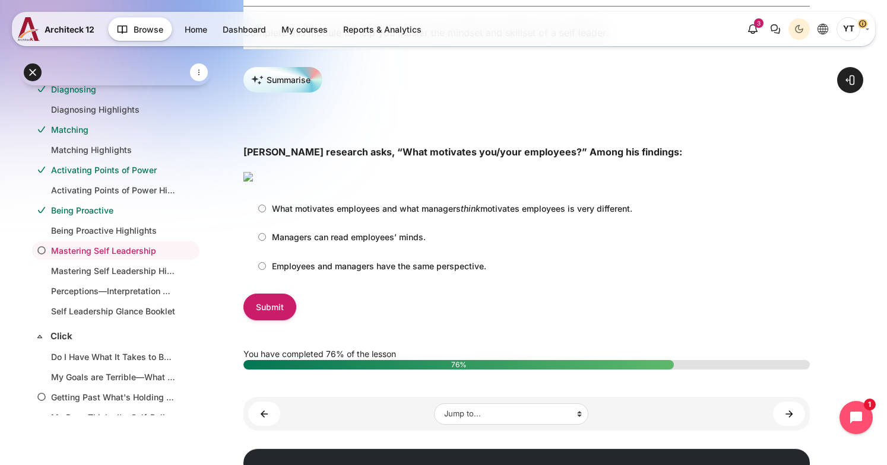
scroll to position [230, 0]
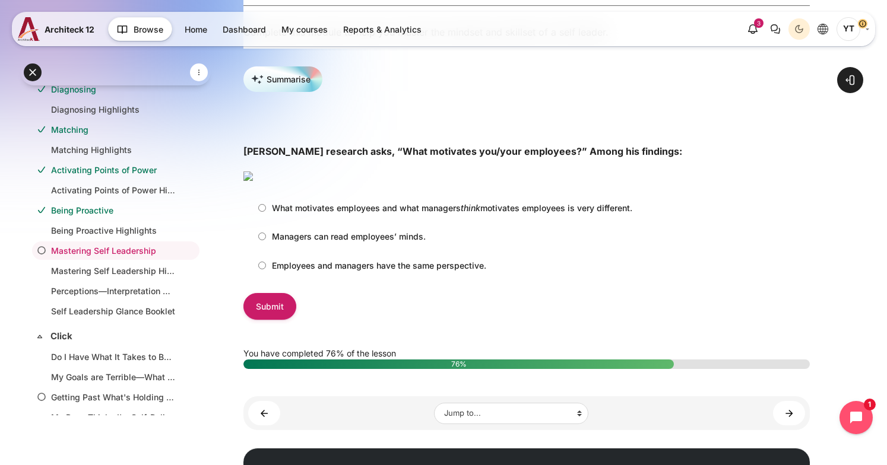
click at [261, 212] on input "What motivates employees and what managers think motivates employees is very di…" at bounding box center [262, 208] width 8 height 8
radio input "true"
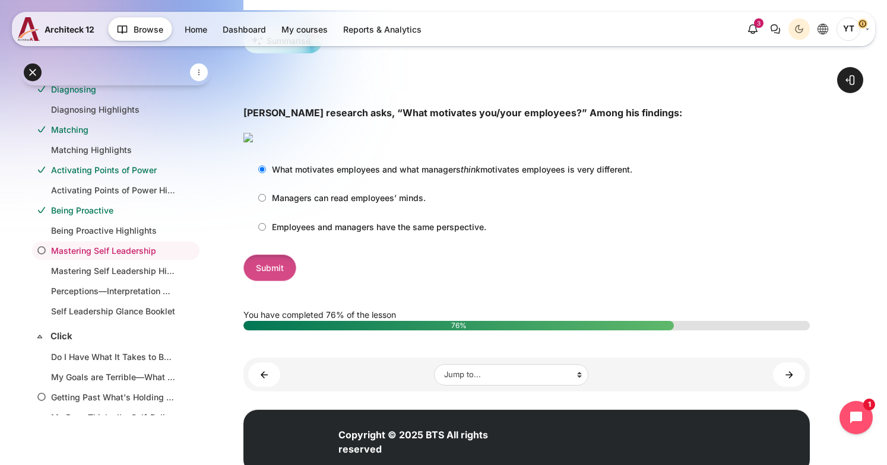
scroll to position [290, 0]
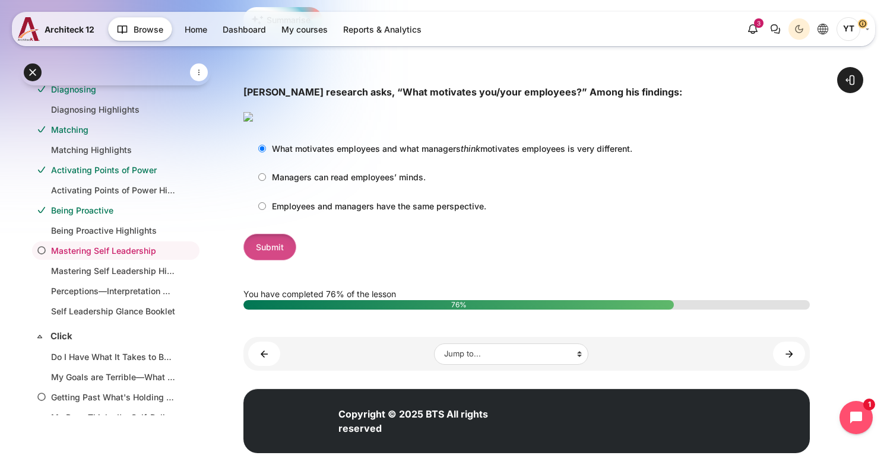
click at [281, 261] on input "Submit" at bounding box center [269, 247] width 53 height 27
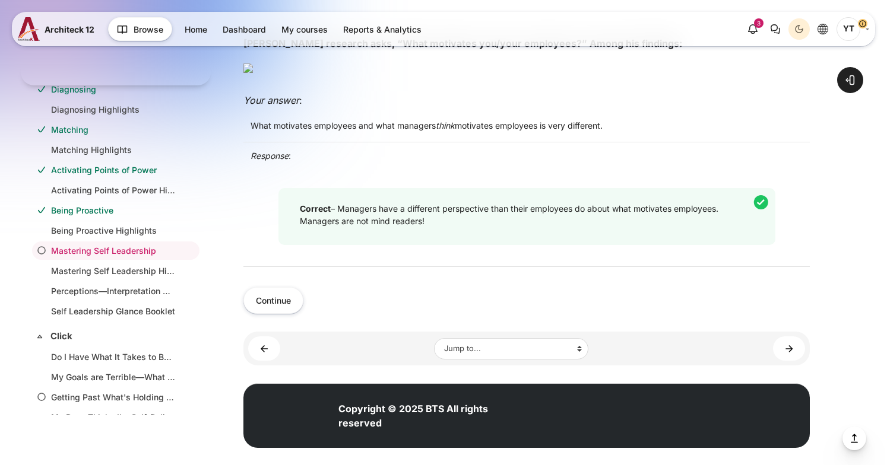
scroll to position [475, 0]
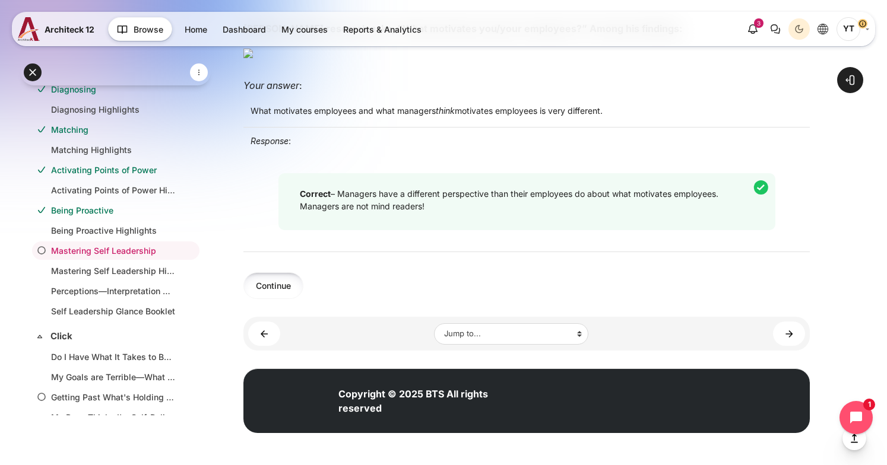
click at [282, 299] on button "Continue" at bounding box center [273, 285] width 60 height 27
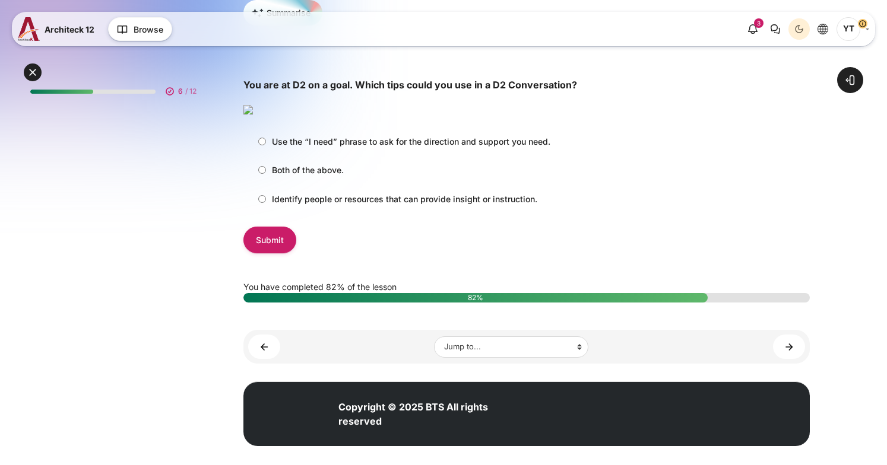
scroll to position [160, 0]
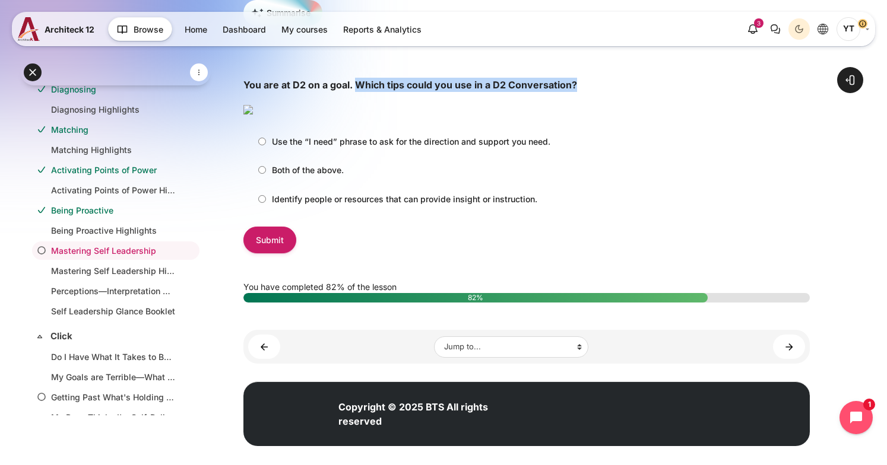
drag, startPoint x: 356, startPoint y: 90, endPoint x: 575, endPoint y: 91, distance: 219.0
click at [575, 91] on p "You are at D2 on a goal. Which tips could you use in a D2 Conversation?" at bounding box center [526, 85] width 566 height 14
